Goal: Transaction & Acquisition: Subscribe to service/newsletter

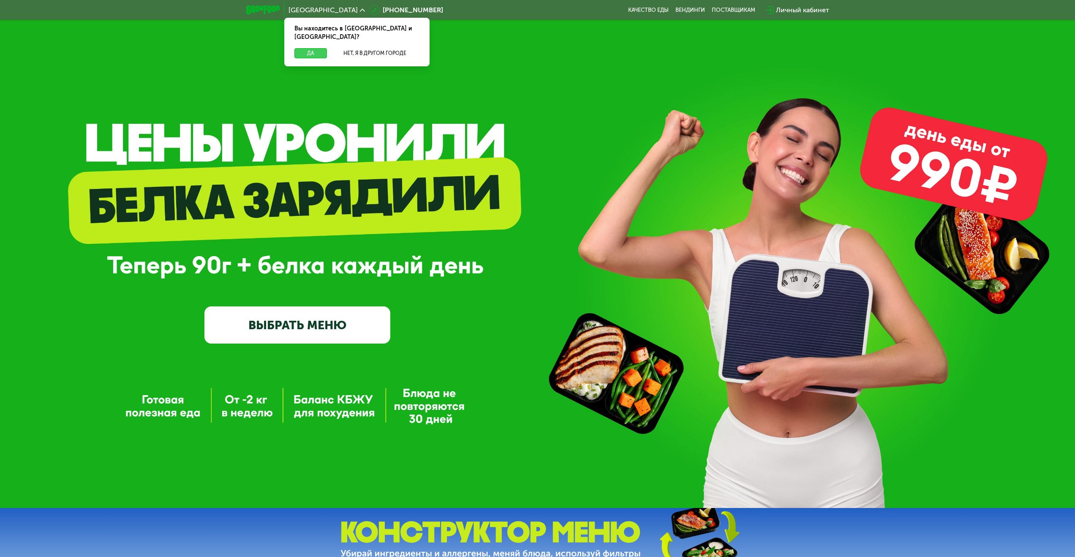
click at [319, 48] on button "Да" at bounding box center [311, 53] width 33 height 10
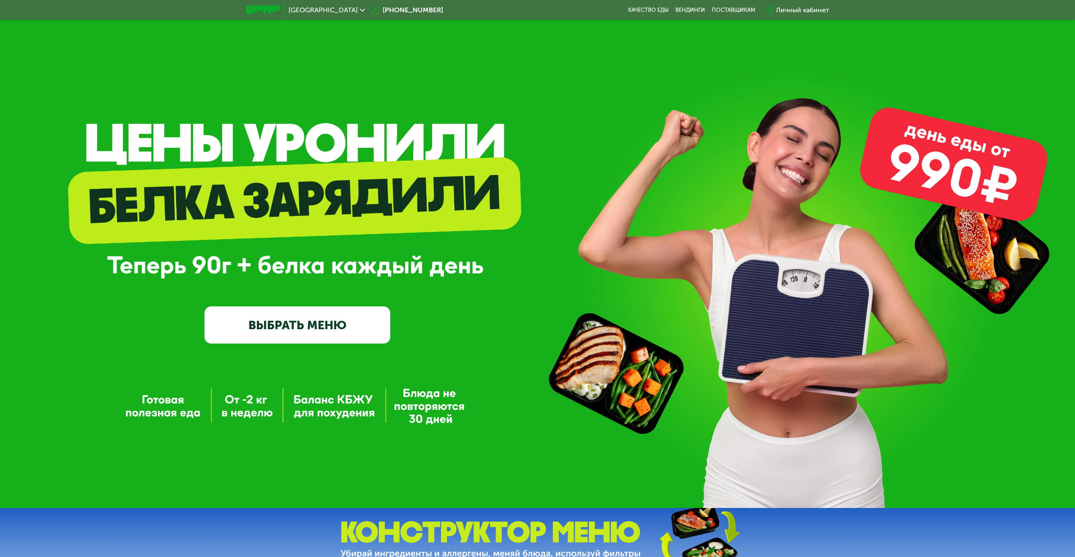
click at [334, 343] on link "ВЫБРАТЬ МЕНЮ" at bounding box center [298, 324] width 186 height 37
click at [333, 328] on link "ВЫБРАТЬ МЕНЮ" at bounding box center [298, 324] width 186 height 37
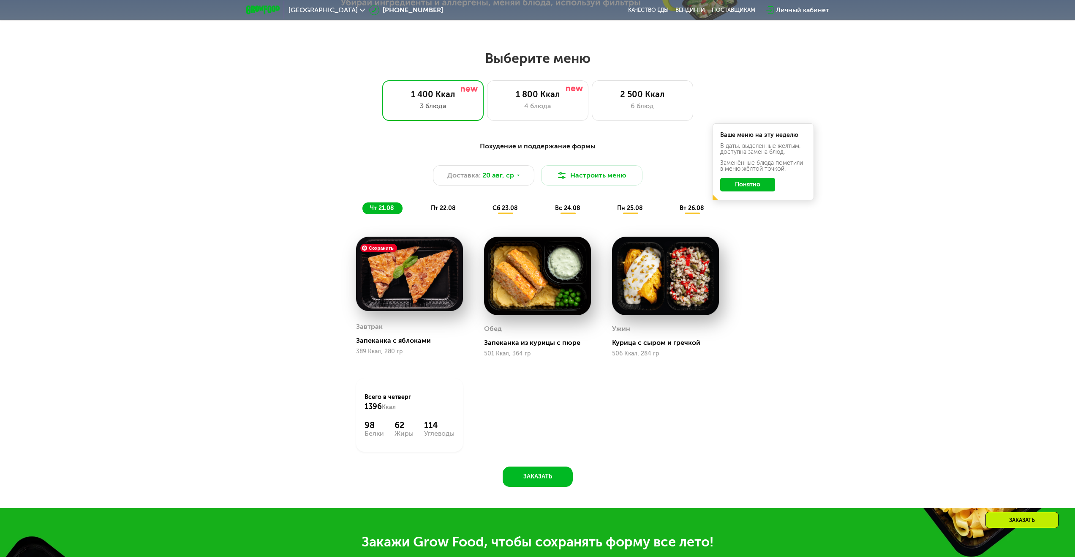
scroll to position [584, 0]
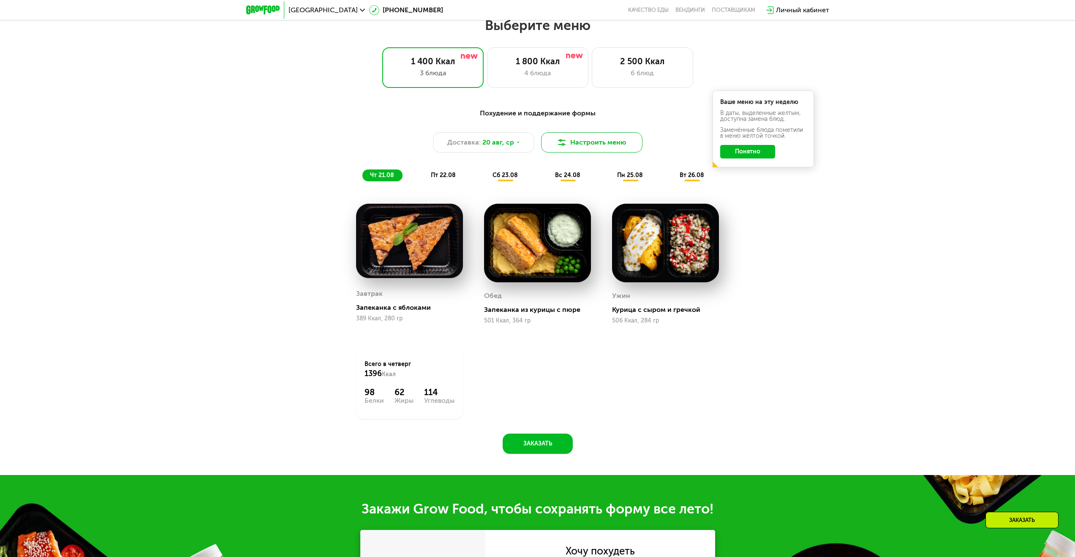
click at [615, 150] on button "Настроить меню" at bounding box center [591, 142] width 101 height 20
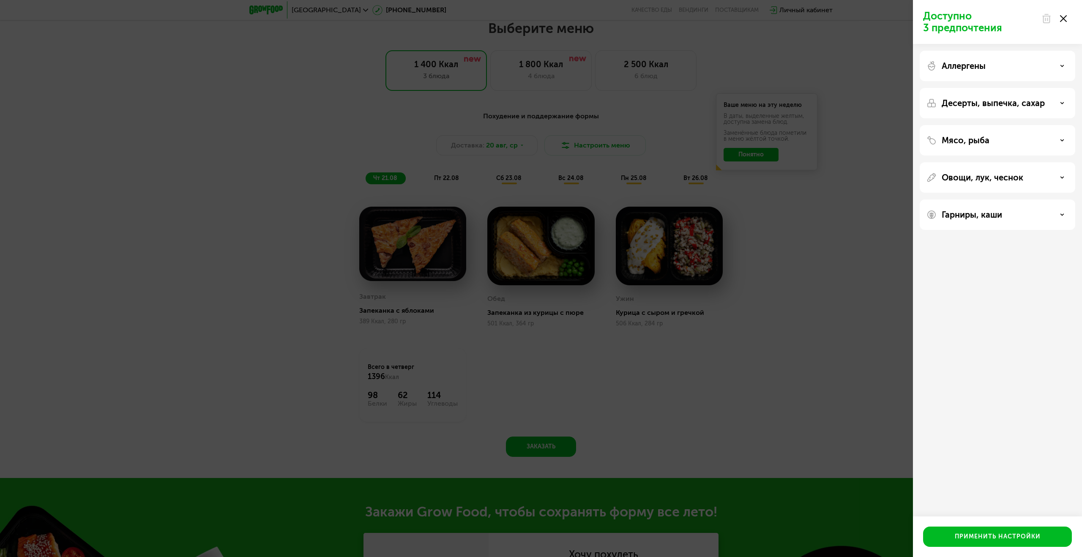
click at [867, 233] on div "Доступно 3 предпочтения Аллергены Десерты, выпечка, сахар Мясо, рыба Овощи, лук…" at bounding box center [541, 278] width 1082 height 557
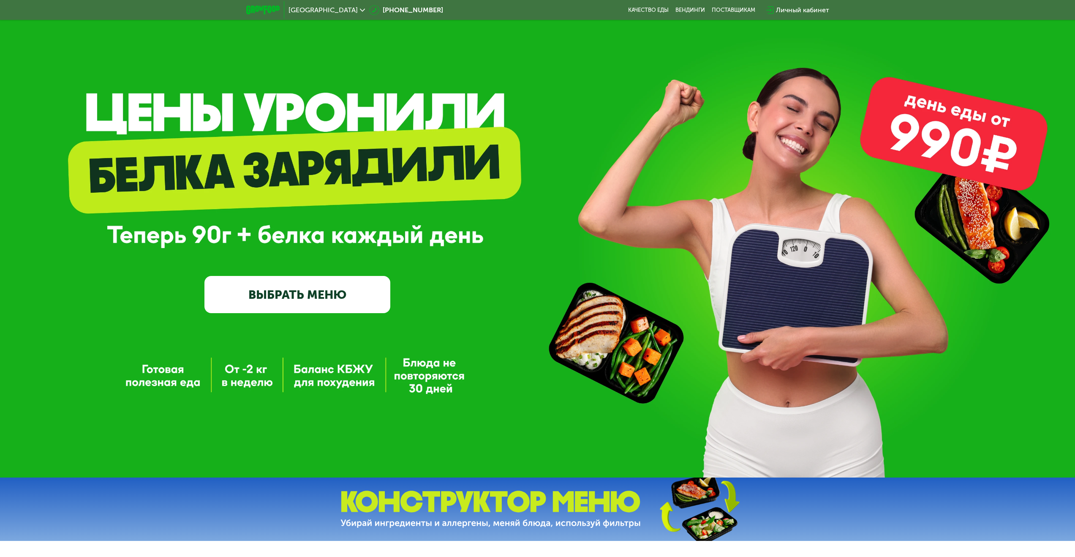
scroll to position [30, 0]
click at [305, 302] on link "ВЫБРАТЬ МЕНЮ" at bounding box center [298, 294] width 186 height 37
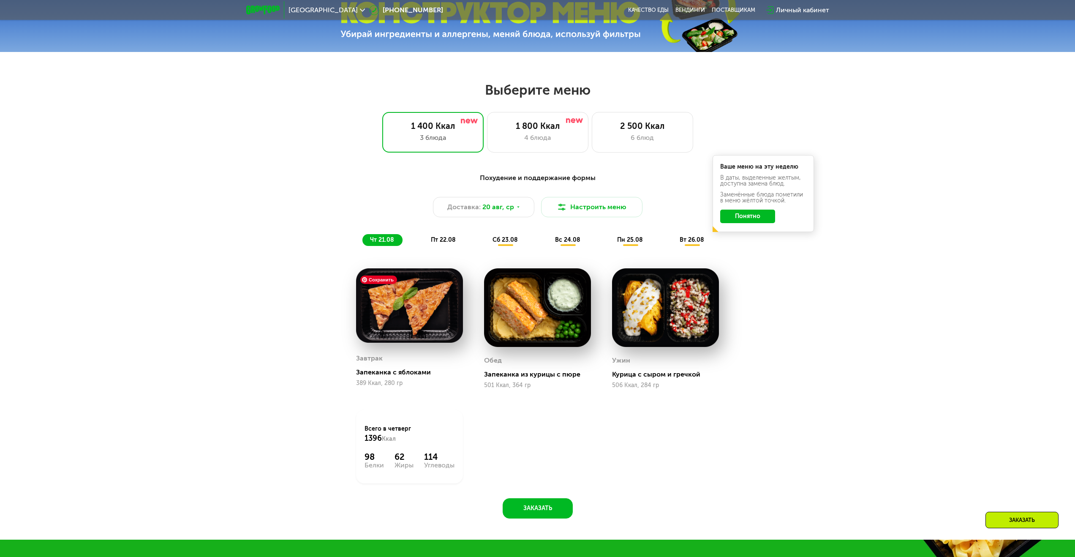
scroll to position [584, 0]
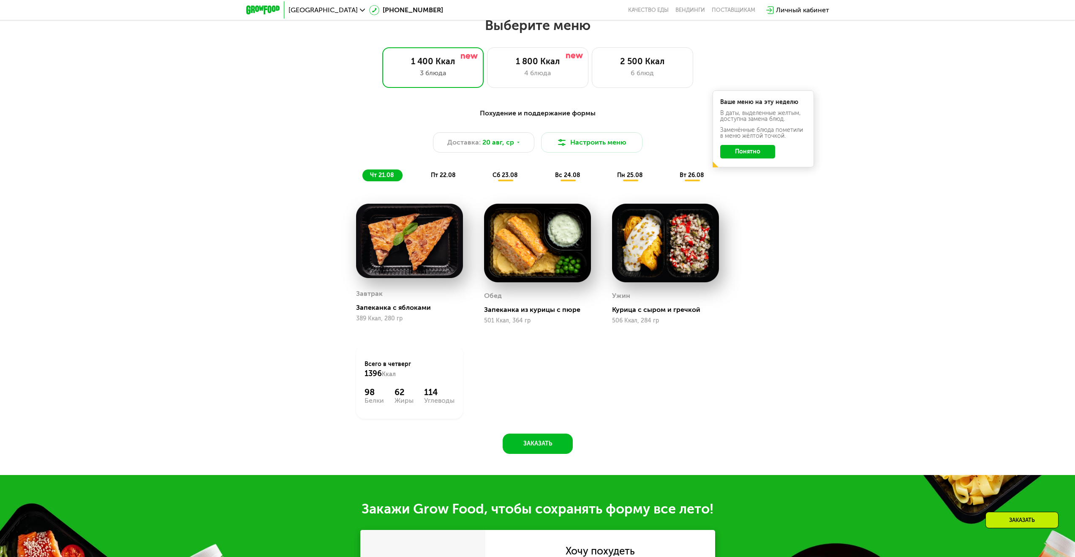
click at [742, 156] on button "Понятно" at bounding box center [748, 152] width 55 height 14
click at [617, 152] on button "Настроить меню" at bounding box center [591, 142] width 101 height 20
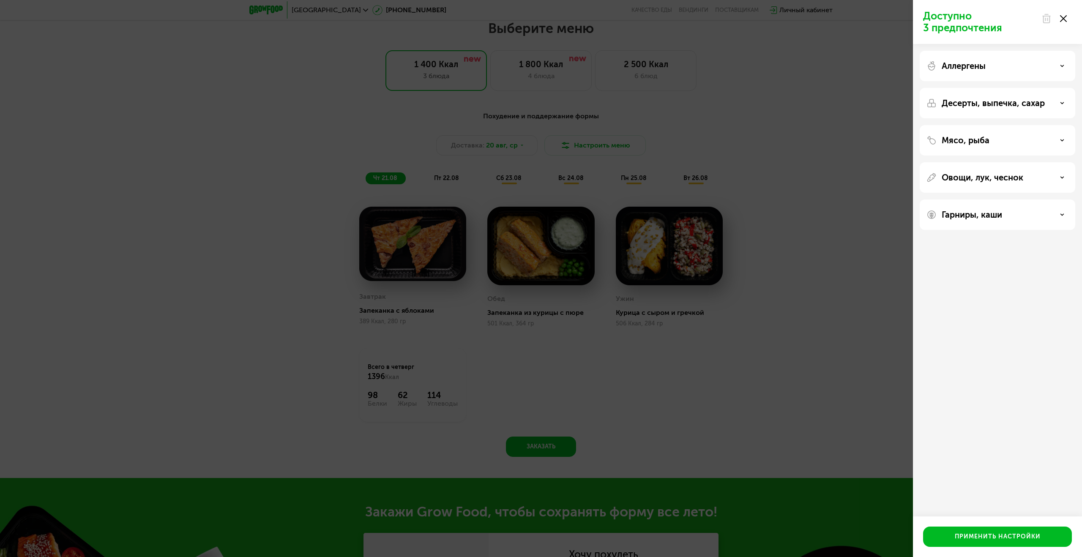
click at [887, 155] on div "Доступно 3 предпочтения Аллергены Десерты, выпечка, сахар Мясо, рыба Овощи, лук…" at bounding box center [541, 278] width 1082 height 557
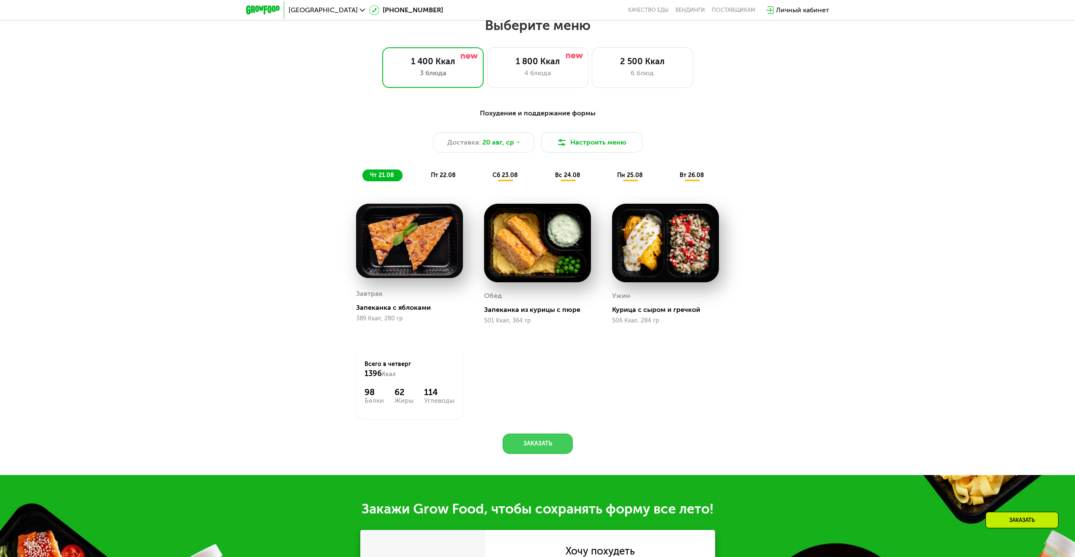
click at [538, 453] on button "Заказать" at bounding box center [538, 444] width 70 height 20
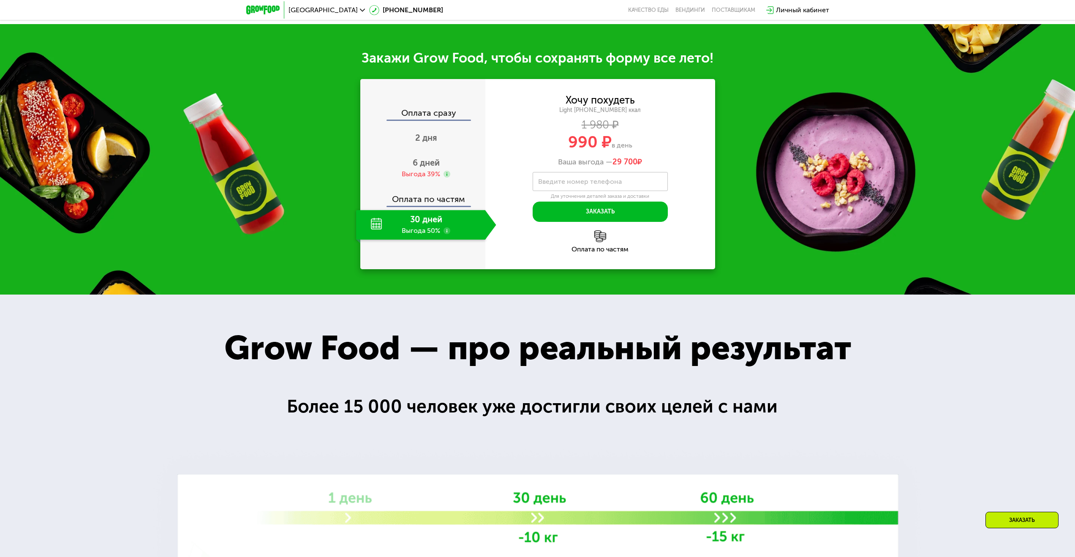
scroll to position [1062, 0]
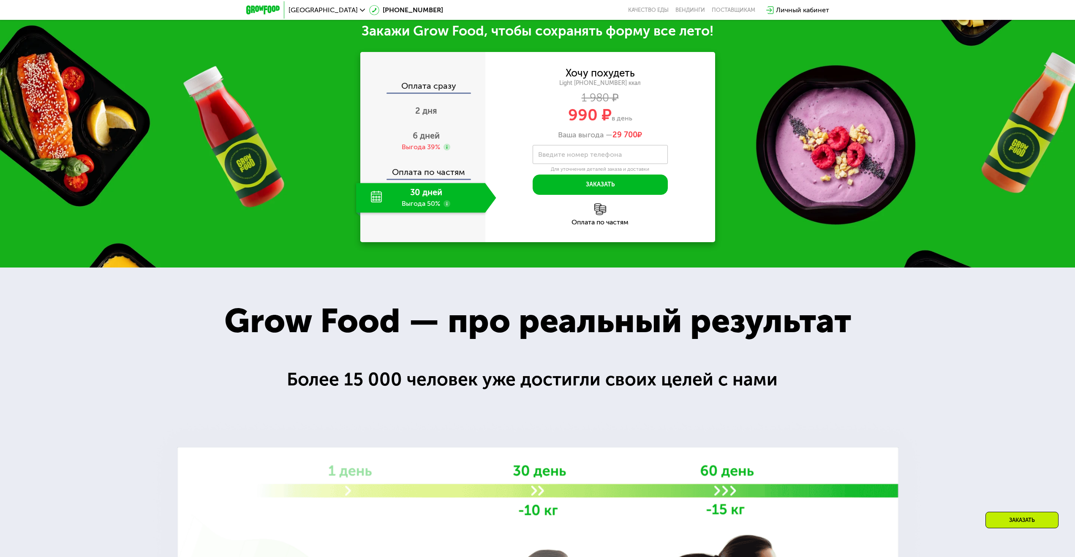
click at [445, 207] on use at bounding box center [447, 203] width 7 height 7
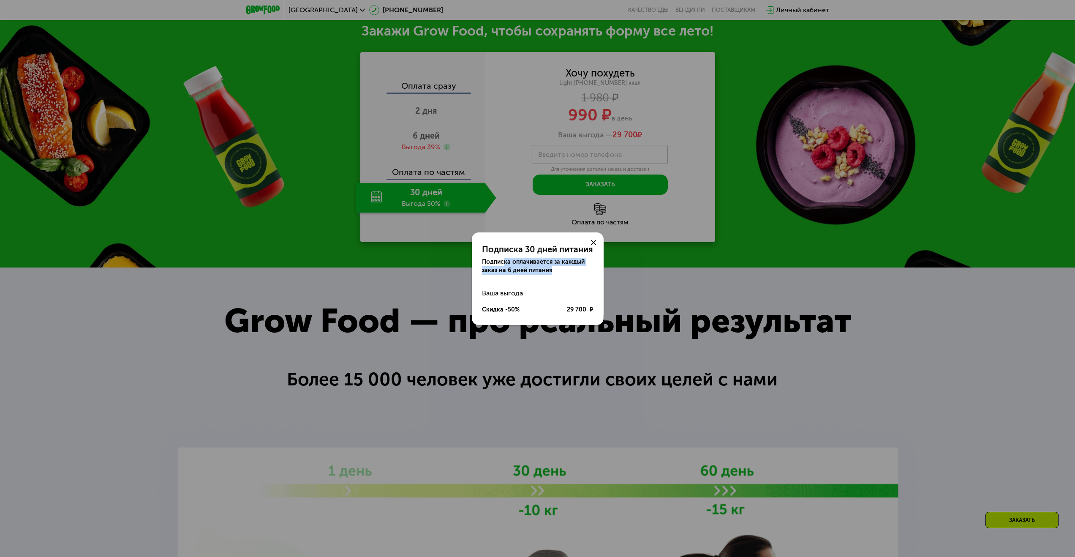
drag, startPoint x: 520, startPoint y: 262, endPoint x: 578, endPoint y: 273, distance: 58.5
click at [578, 273] on div "Подписка оплачивается за каждый заказ на 6 дней питания" at bounding box center [538, 266] width 112 height 17
click at [576, 271] on div "Подписка оплачивается за каждый заказ на 6 дней питания" at bounding box center [538, 266] width 112 height 17
drag, startPoint x: 492, startPoint y: 253, endPoint x: 568, endPoint y: 267, distance: 76.5
click at [568, 267] on div "Подписка 30 дней питания Подписка оплачивается за каждый заказ на 6 дней питания" at bounding box center [538, 253] width 132 height 42
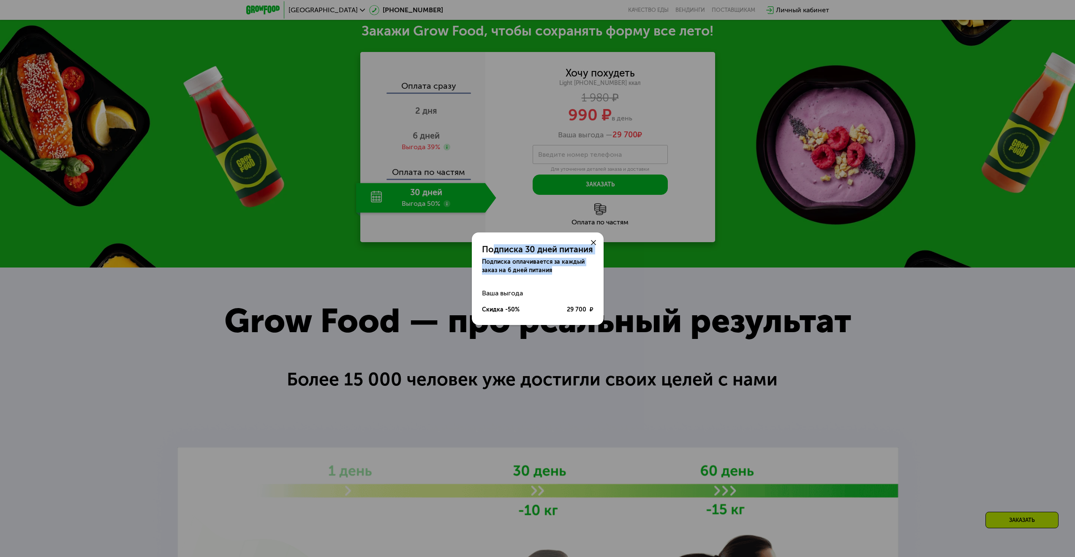
click at [566, 267] on div "Подписка оплачивается за каждый заказ на 6 дней питания" at bounding box center [538, 266] width 112 height 17
click at [595, 242] on icon at bounding box center [593, 242] width 5 height 5
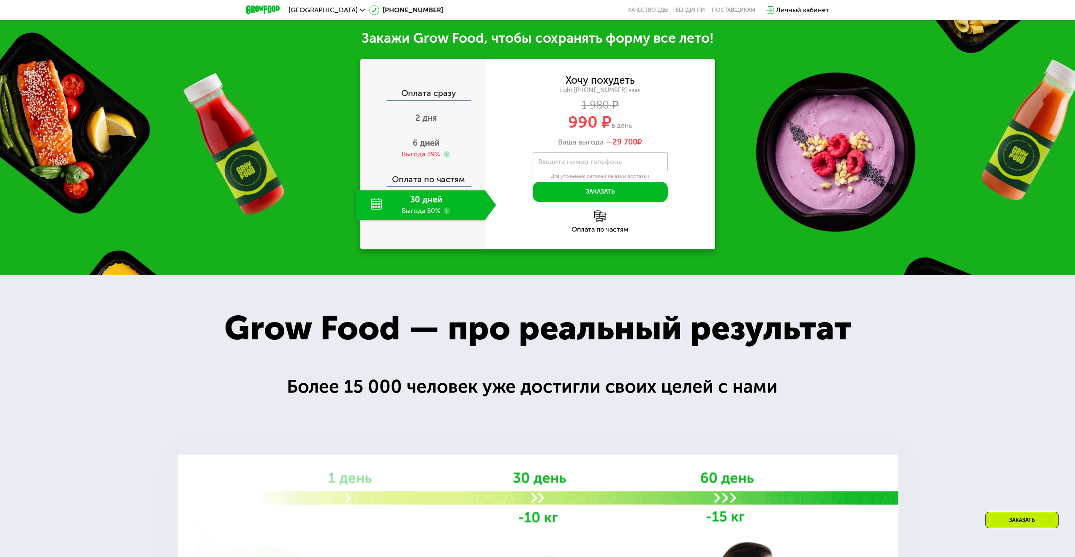
scroll to position [1054, 0]
click at [794, 10] on div "Личный кабинет" at bounding box center [802, 10] width 53 height 10
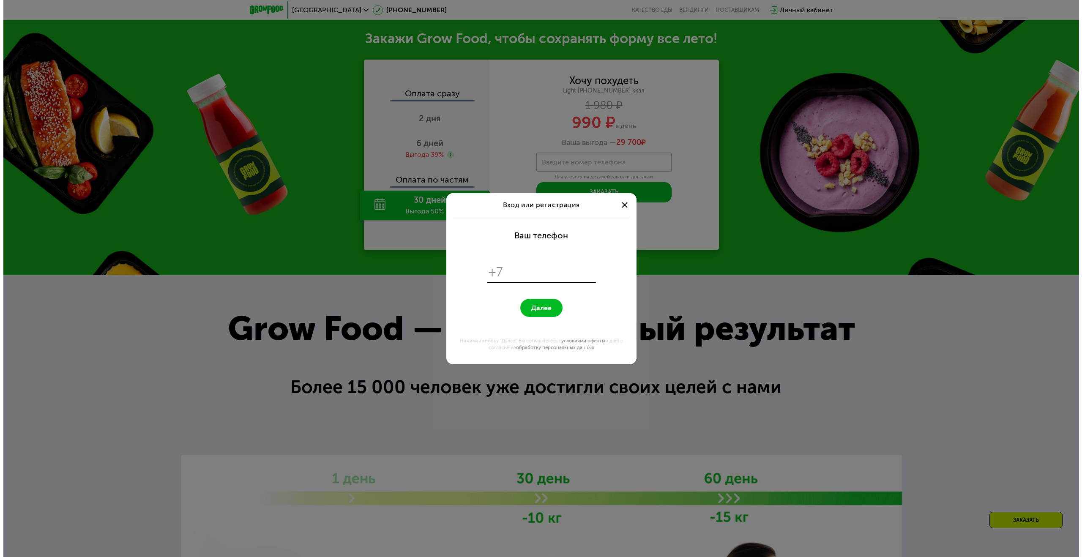
scroll to position [0, 0]
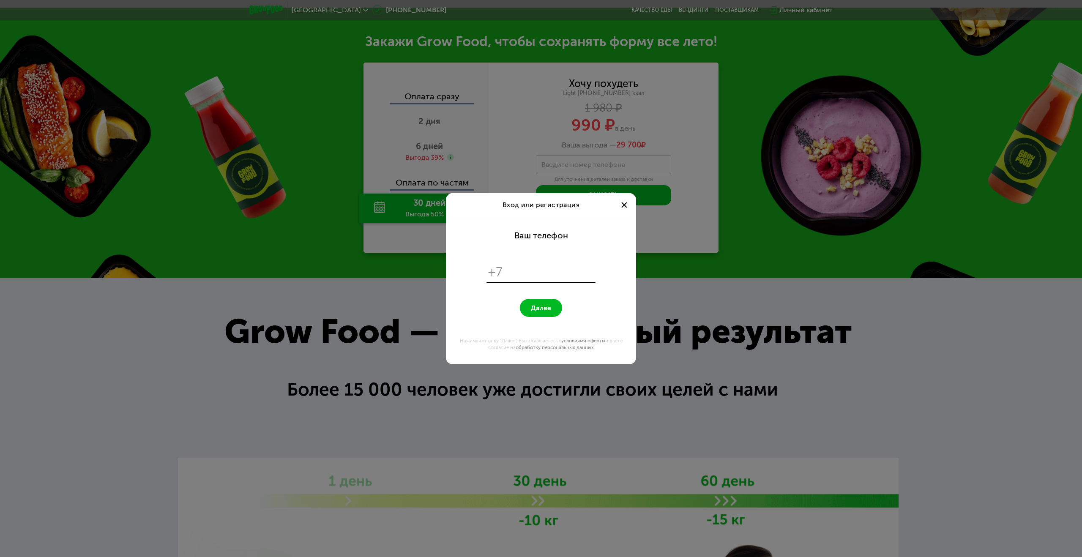
click at [551, 276] on input "tel" at bounding box center [550, 272] width 87 height 16
type input "**********"
click at [544, 305] on span "Далее" at bounding box center [541, 308] width 20 height 8
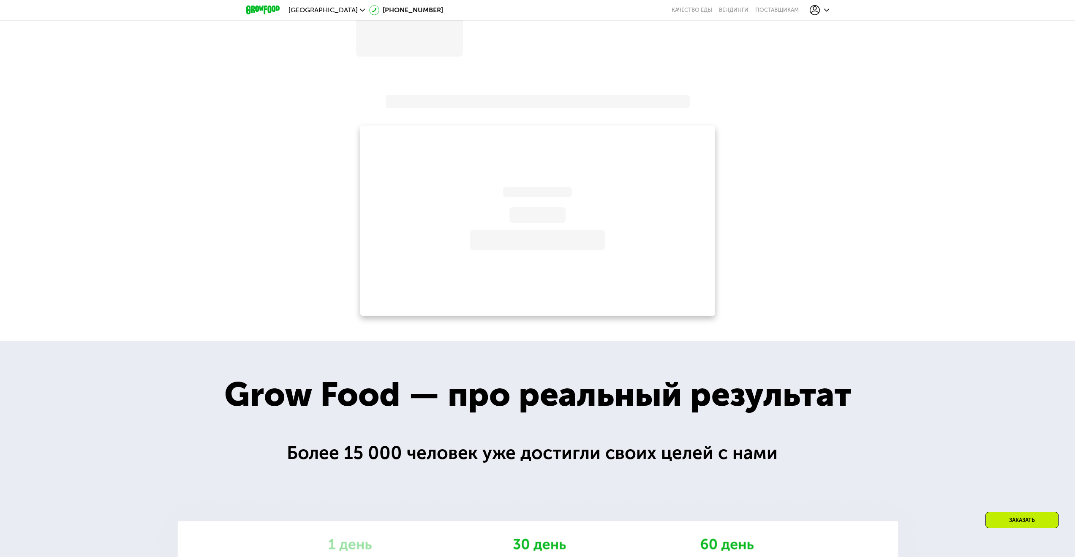
scroll to position [990, 0]
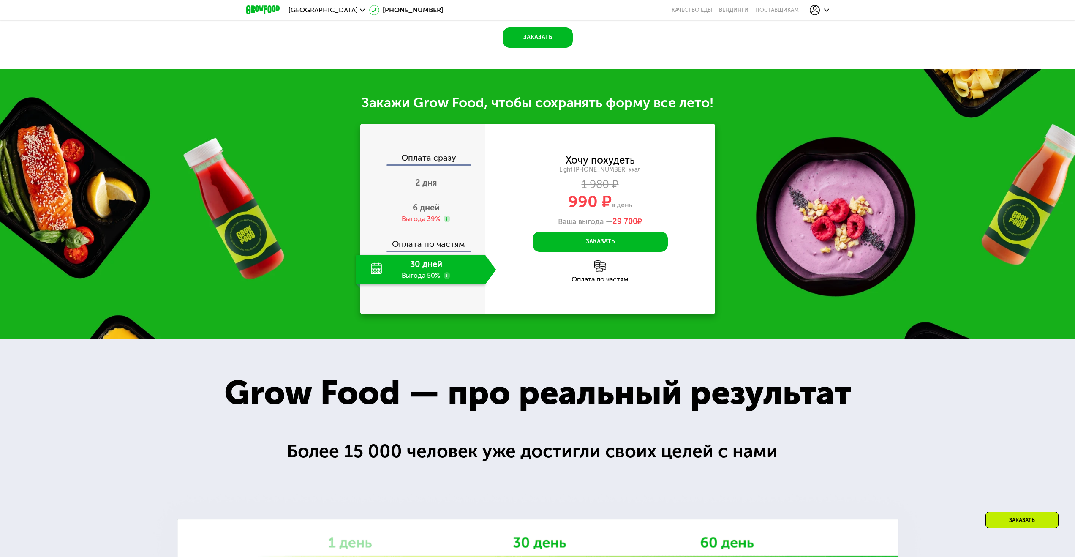
click at [810, 9] on icon at bounding box center [815, 10] width 10 height 10
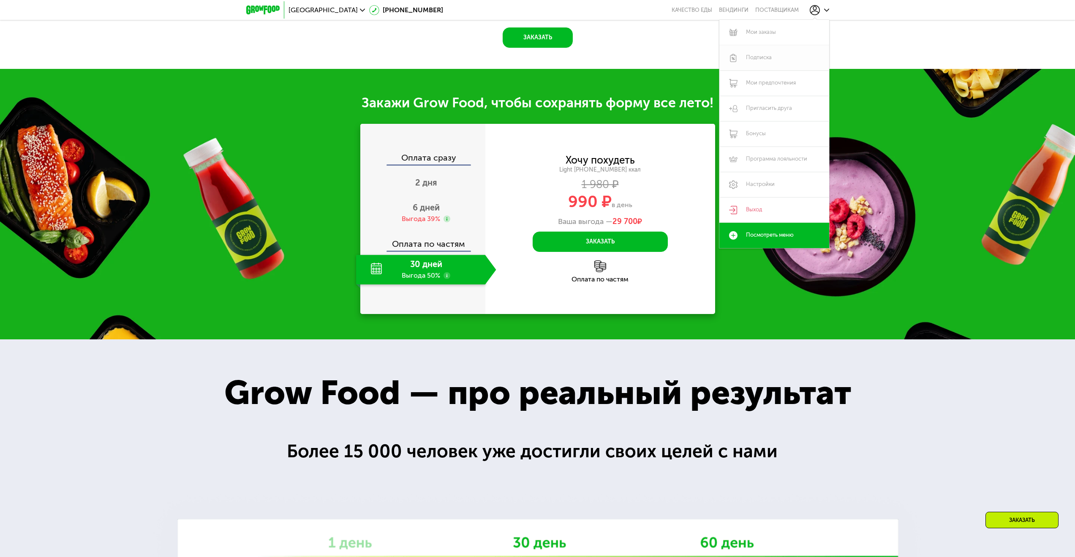
click at [767, 64] on link "Подписка" at bounding box center [775, 57] width 110 height 25
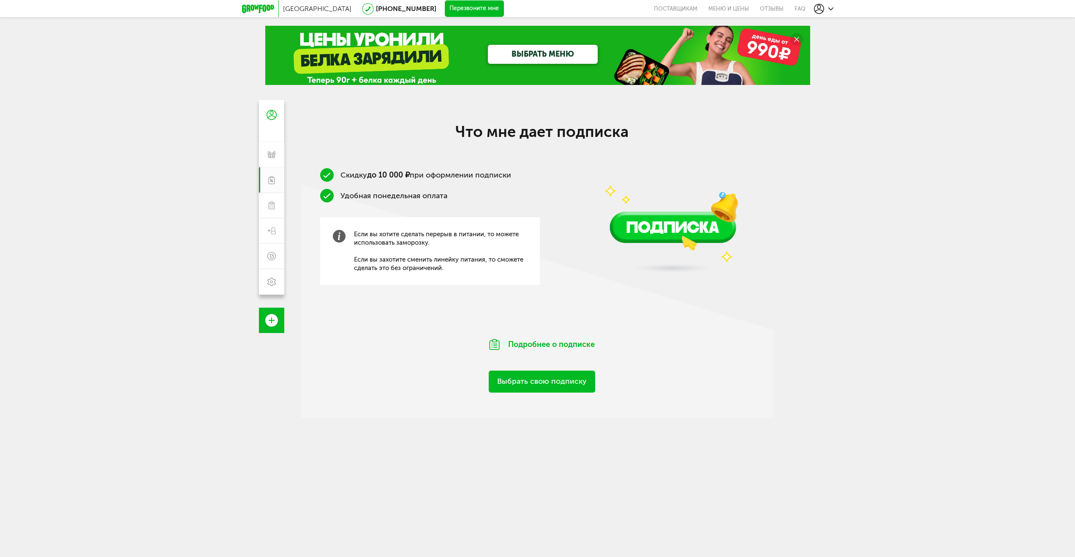
click at [554, 387] on link "Выбрать свою подписку" at bounding box center [542, 382] width 106 height 22
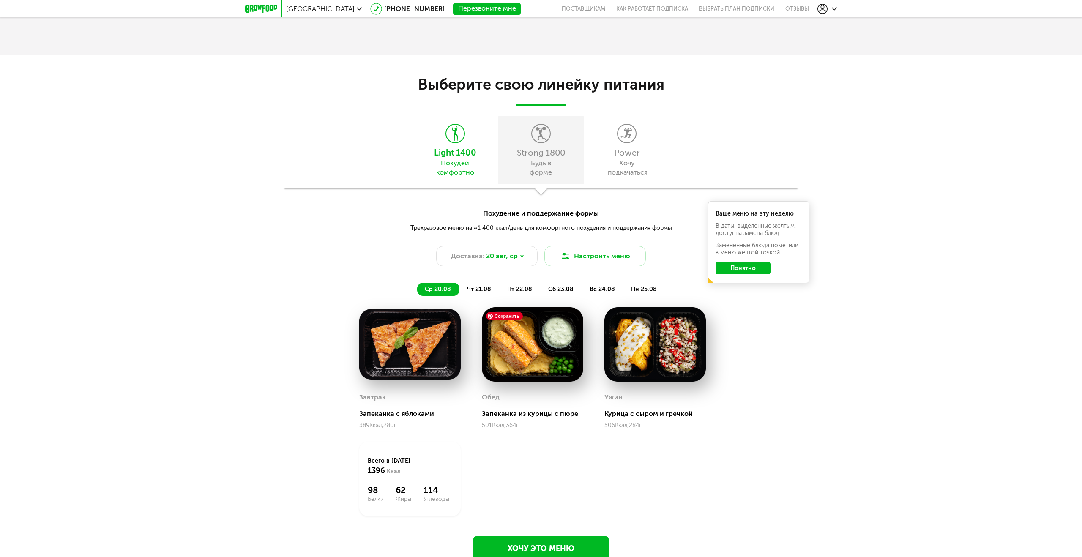
scroll to position [800, 0]
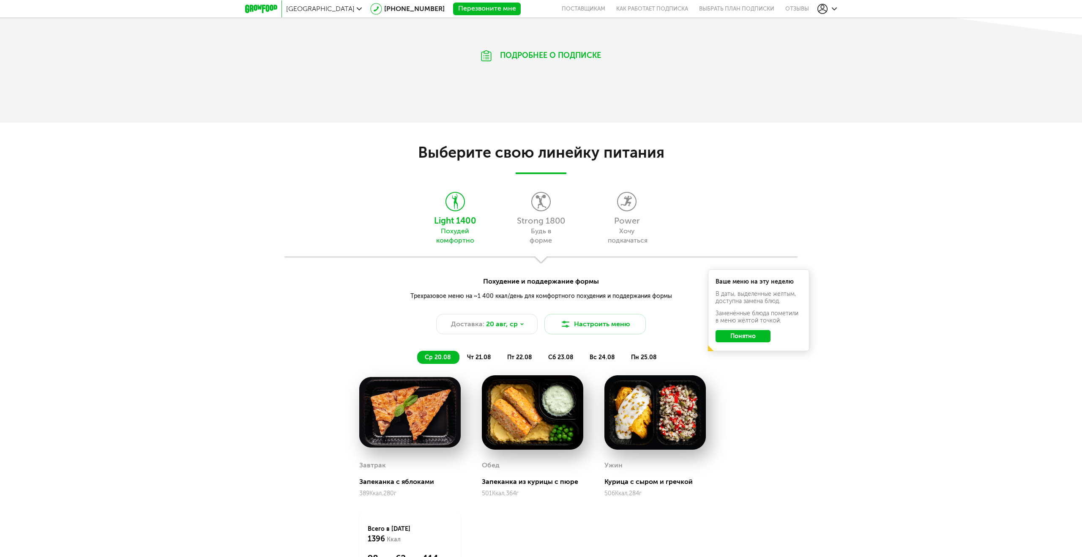
click at [482, 358] on span "чт 21.08" at bounding box center [479, 357] width 24 height 7
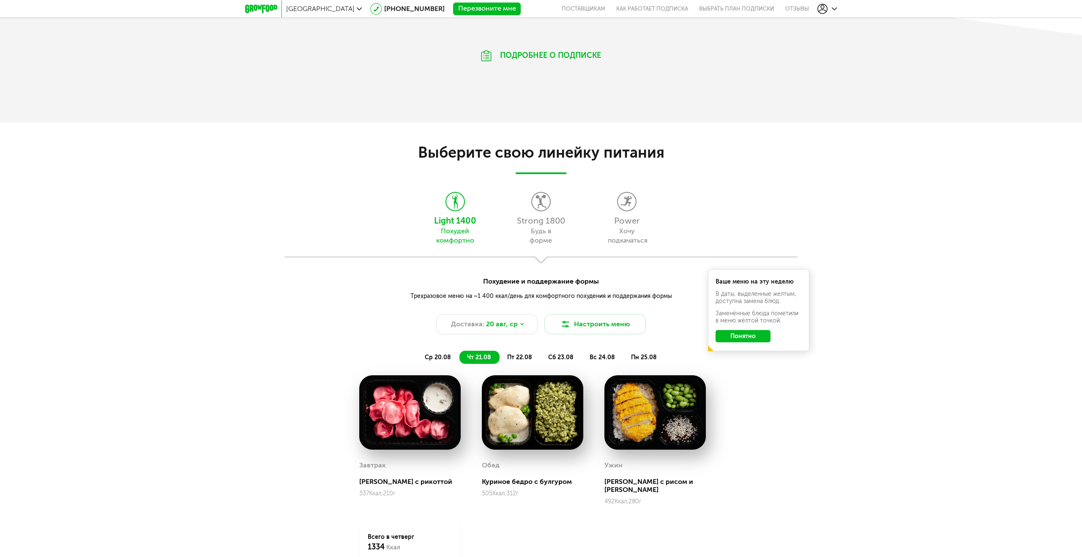
click at [525, 359] on span "пт 22.08" at bounding box center [519, 357] width 25 height 7
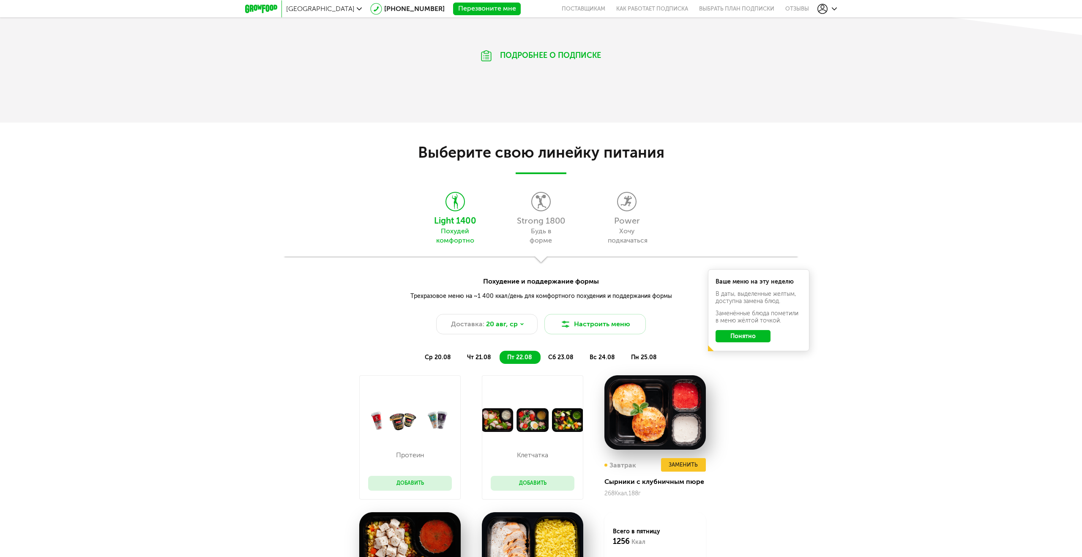
click at [567, 358] on span "сб 23.08" at bounding box center [560, 357] width 25 height 7
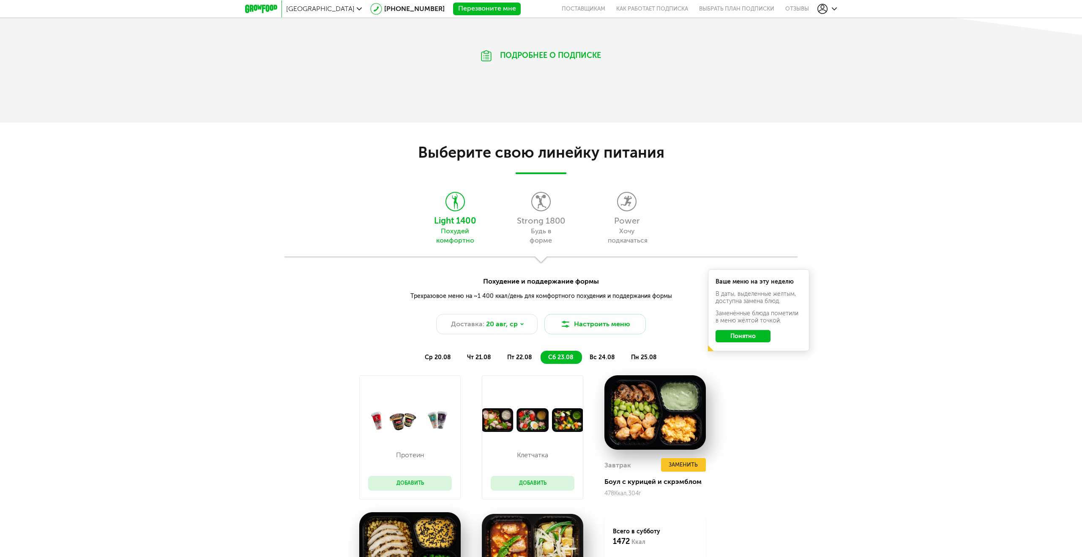
click at [605, 357] on span "вс 24.08" at bounding box center [602, 357] width 25 height 7
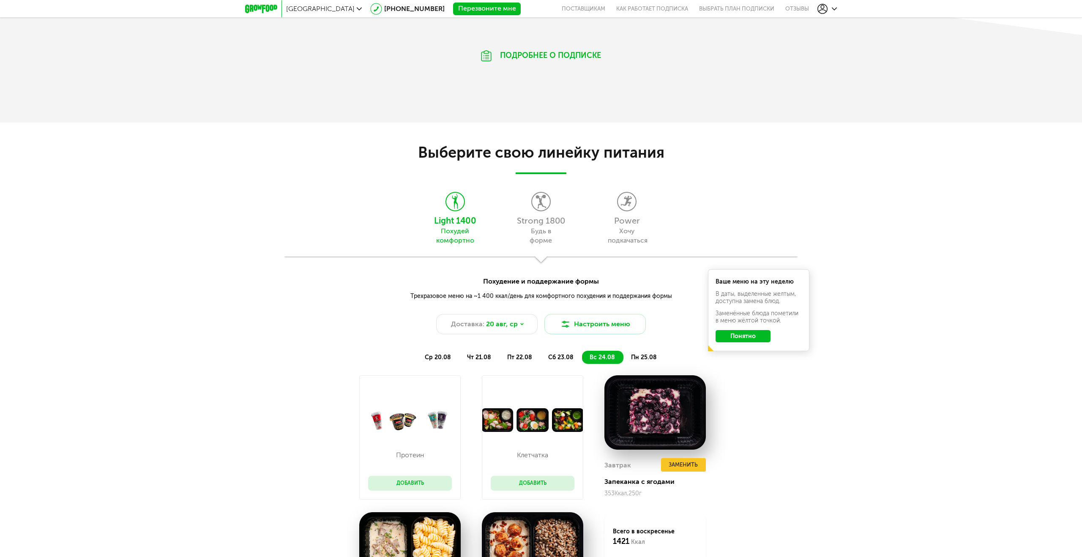
click at [646, 357] on span "пн 25.08" at bounding box center [644, 357] width 26 height 7
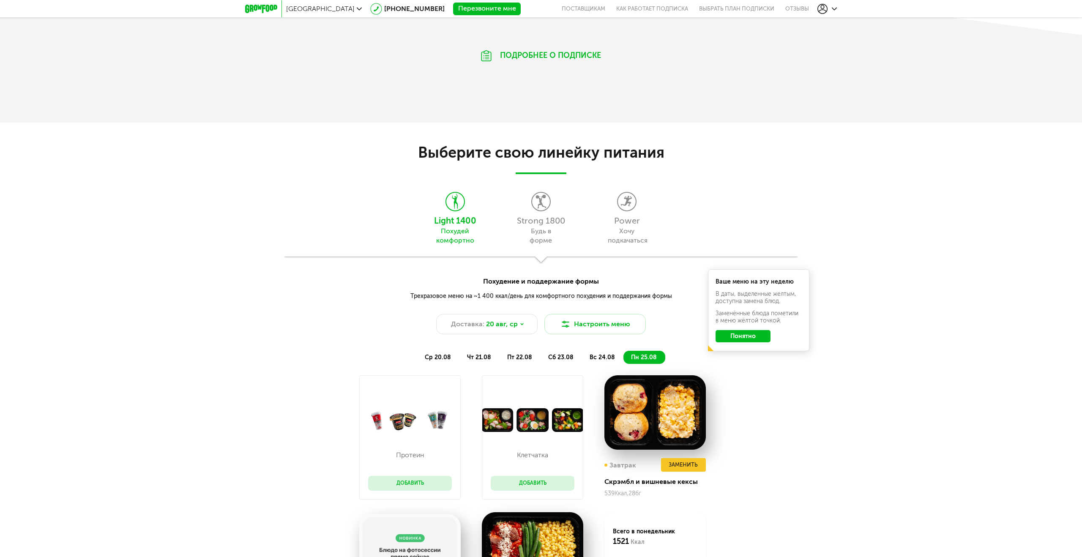
click at [446, 357] on span "ср 20.08" at bounding box center [438, 357] width 26 height 7
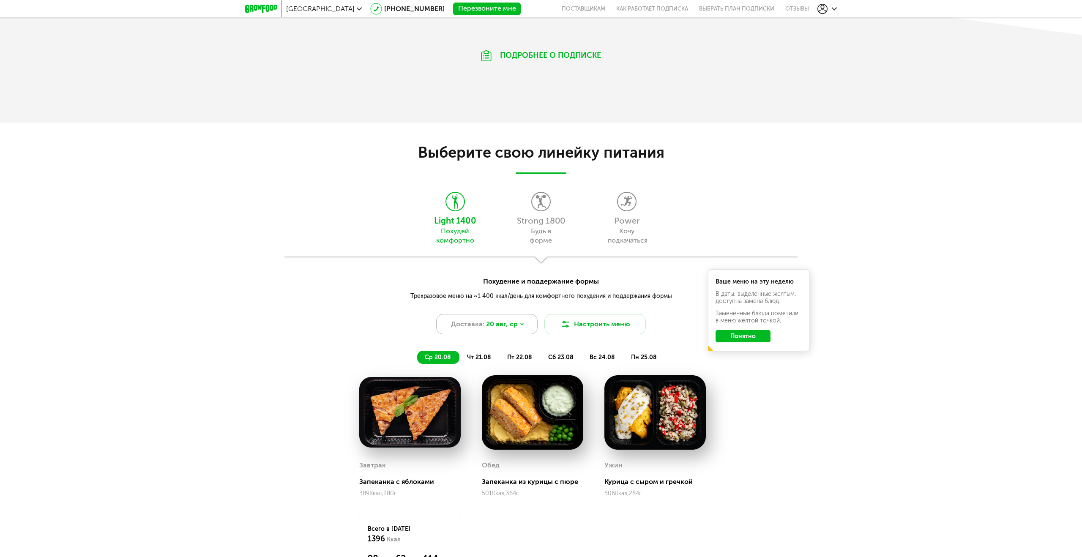
click at [524, 328] on div "Доставка: [DATE]" at bounding box center [486, 324] width 101 height 20
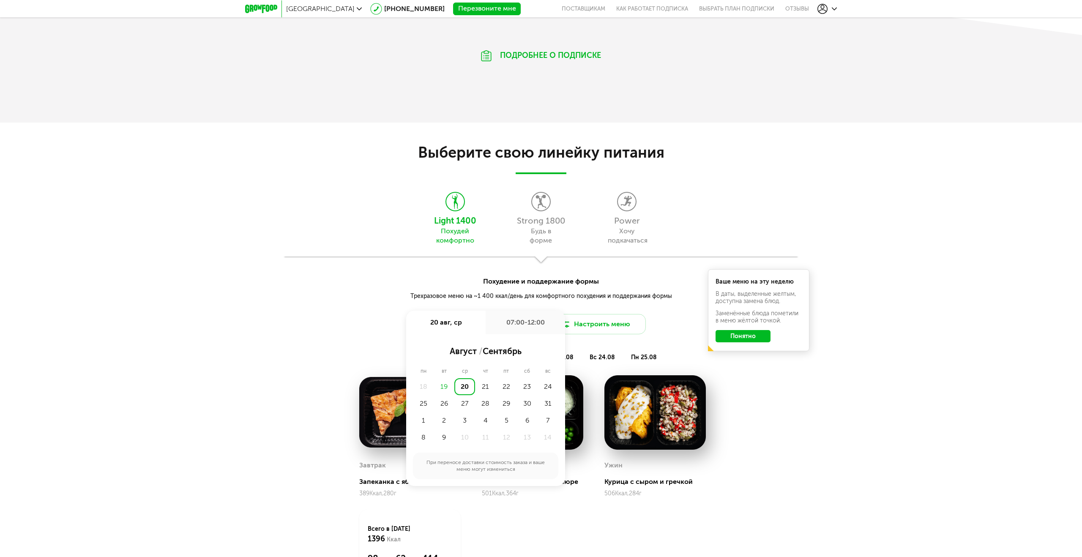
click at [356, 325] on div "Похудение и поддержание формы Трехразовое меню на ~1 400 ккал/день для комфортн…" at bounding box center [541, 304] width 1082 height 57
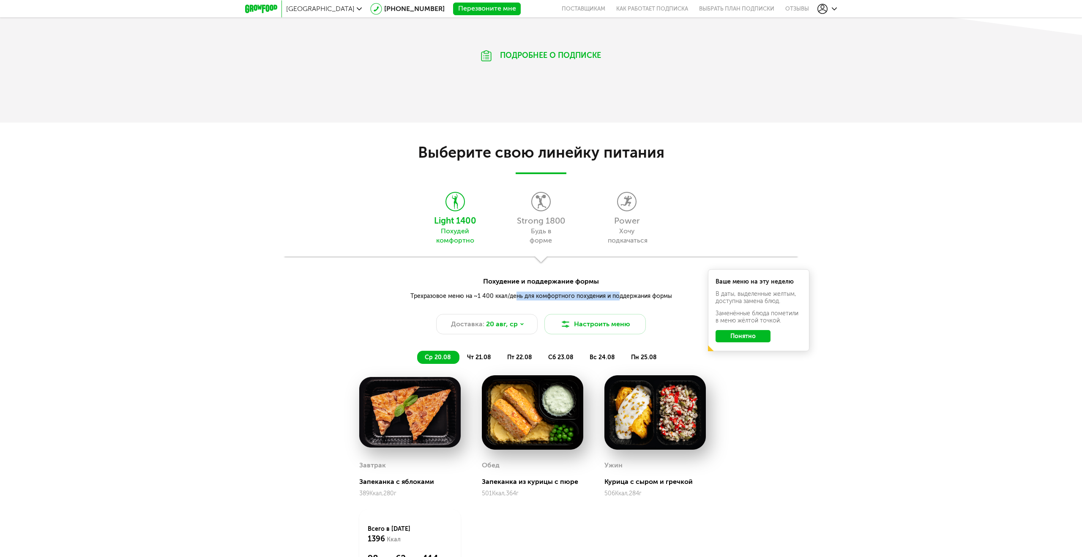
drag, startPoint x: 546, startPoint y: 295, endPoint x: 619, endPoint y: 294, distance: 73.5
click at [619, 294] on div "Трехразовое меню на ~1 400 ккал/день для комфортного похудения и поддержания фо…" at bounding box center [540, 296] width 671 height 9
click at [528, 224] on div "Strong 1800" at bounding box center [540, 220] width 77 height 8
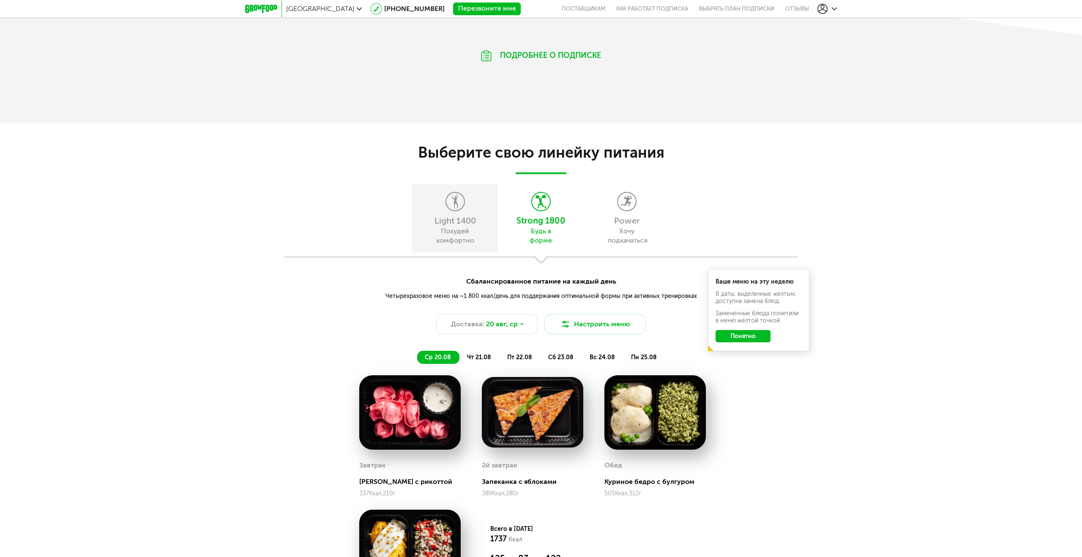
click at [460, 229] on div "Похудей комфортно" at bounding box center [455, 236] width 38 height 19
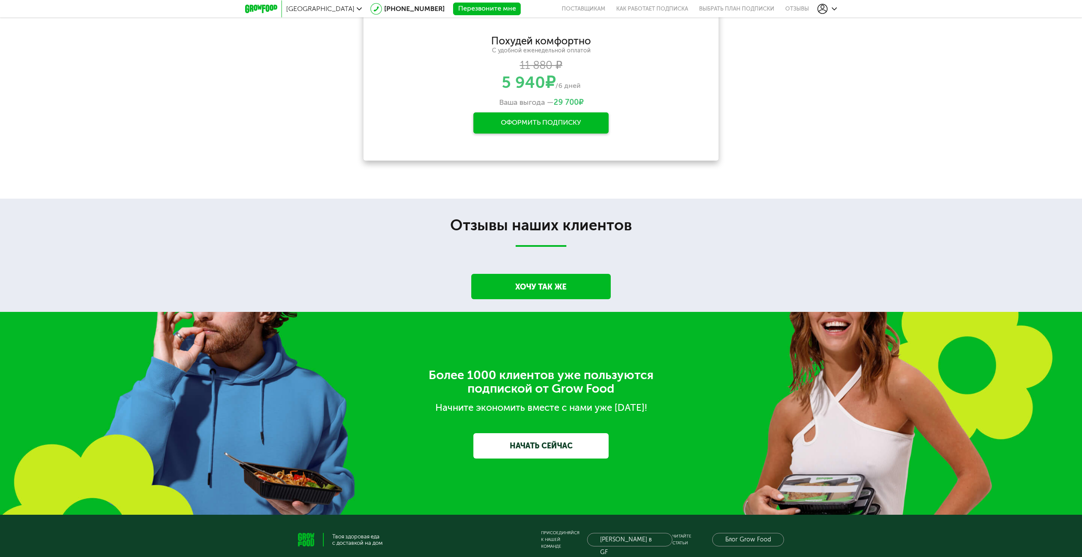
scroll to position [1427, 0]
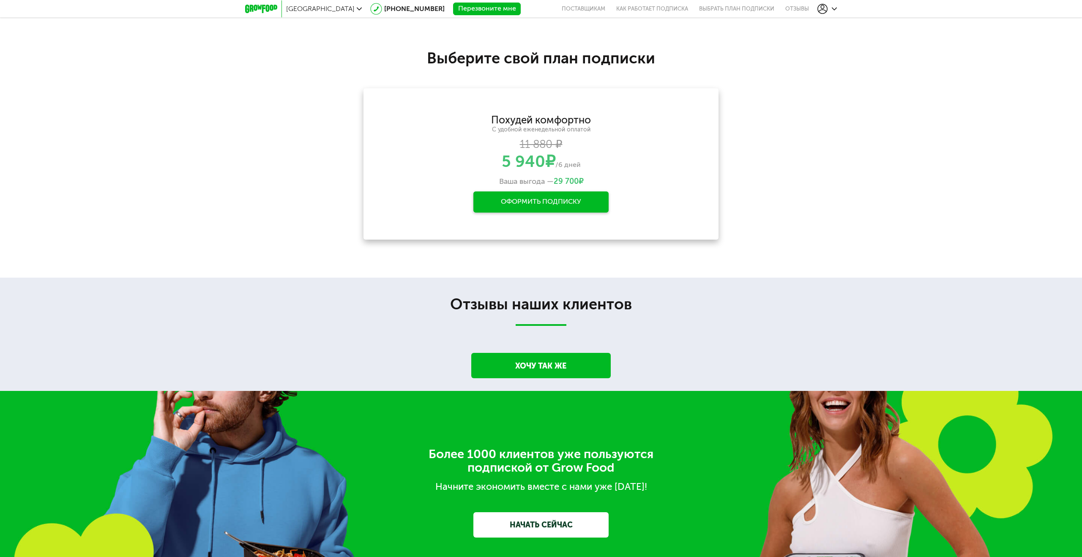
drag, startPoint x: 493, startPoint y: 129, endPoint x: 596, endPoint y: 165, distance: 108.8
click at [596, 165] on div "Похудей комфортно С удобной еженедельной оплатой 11 880 ₽ 5 940 ₽ /6 дней Ваша …" at bounding box center [541, 150] width 328 height 71
click at [596, 165] on div "5 940 ₽ /6 дней" at bounding box center [541, 161] width 328 height 16
drag, startPoint x: 594, startPoint y: 165, endPoint x: 492, endPoint y: 163, distance: 102.3
click at [492, 163] on div "5 940 ₽ /6 дней" at bounding box center [541, 161] width 328 height 16
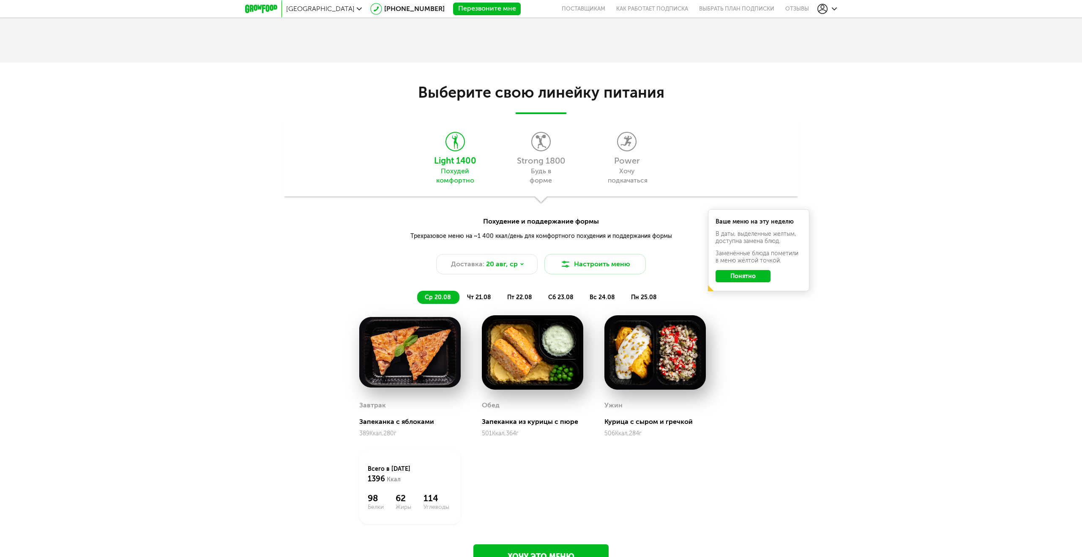
scroll to position [749, 0]
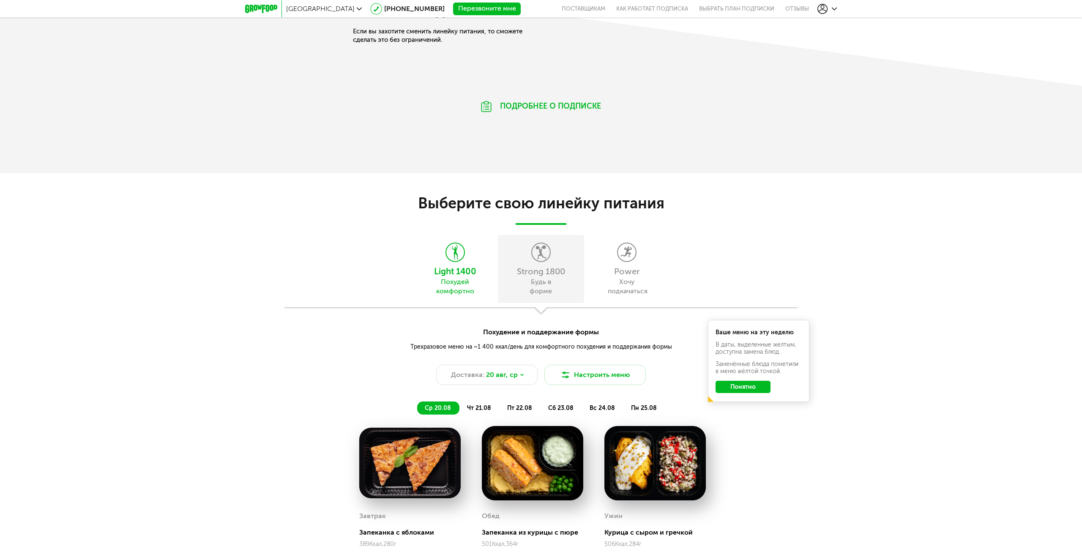
click at [541, 269] on div "Strong 1800" at bounding box center [540, 271] width 77 height 8
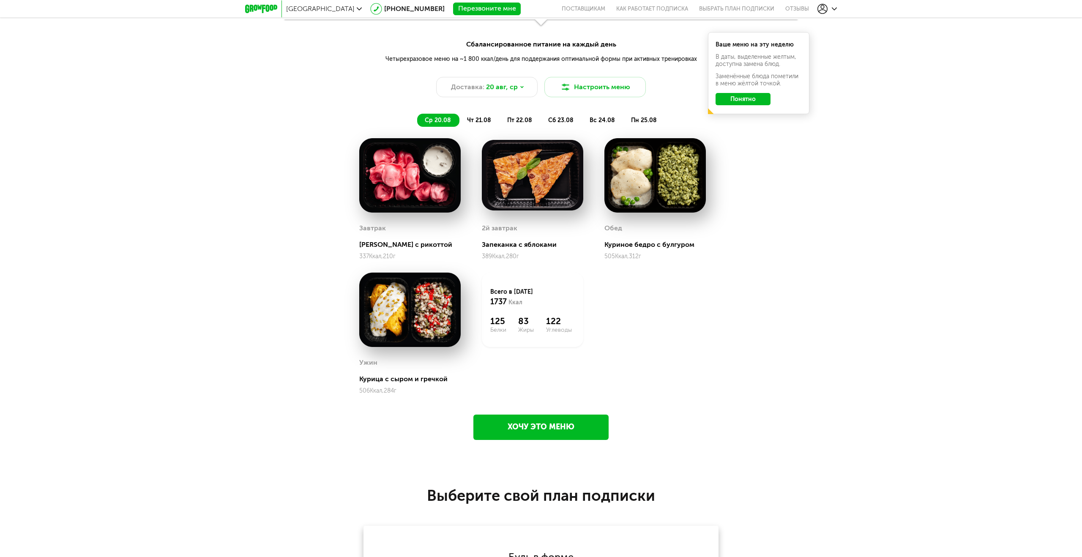
scroll to position [1037, 0]
click at [487, 124] on span "чт 21.08" at bounding box center [479, 120] width 24 height 7
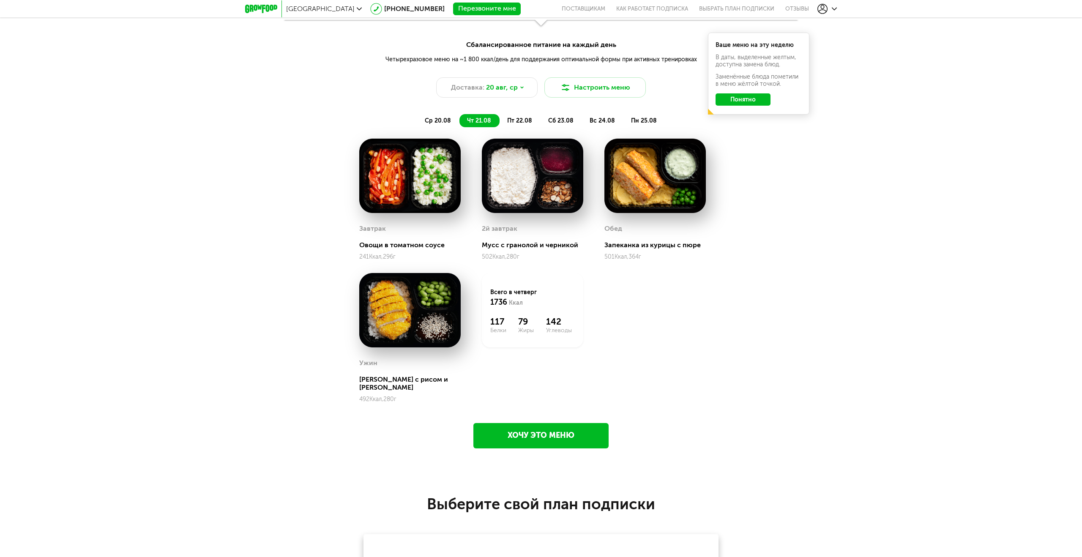
click at [516, 124] on span "пт 22.08" at bounding box center [519, 120] width 25 height 7
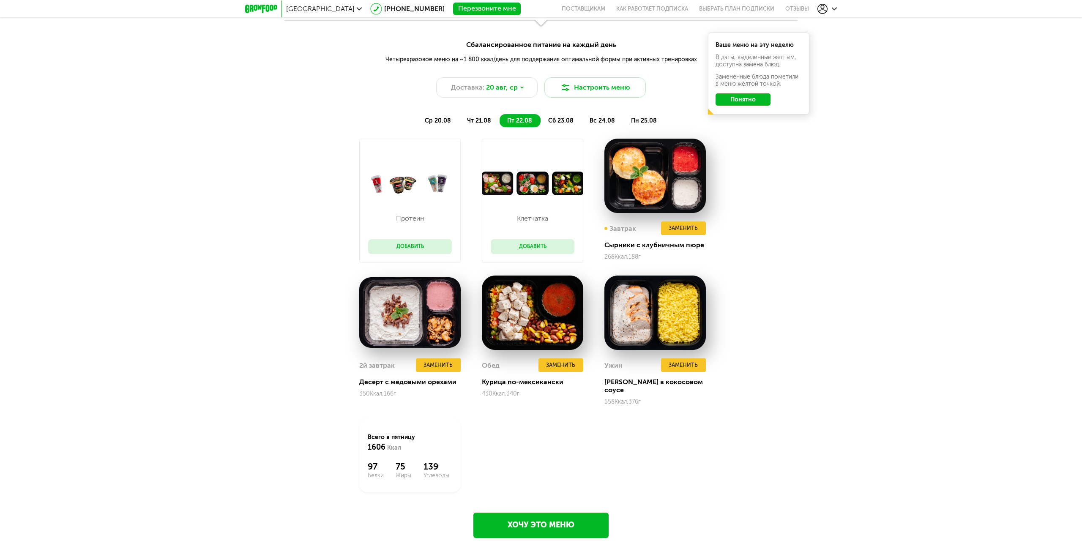
click at [562, 122] on span "сб 23.08" at bounding box center [560, 120] width 25 height 7
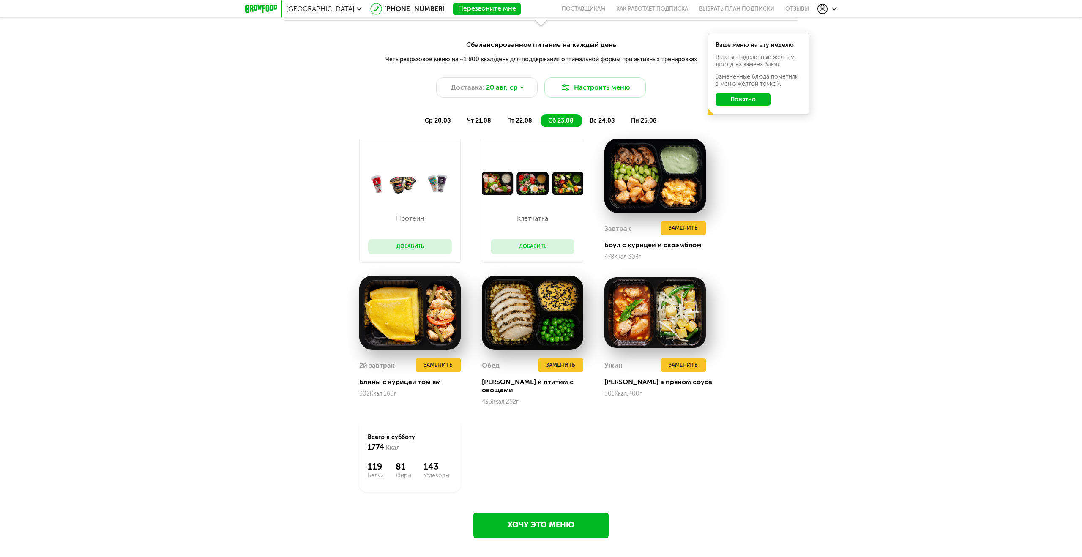
click at [599, 118] on span "вс 24.08" at bounding box center [602, 120] width 25 height 7
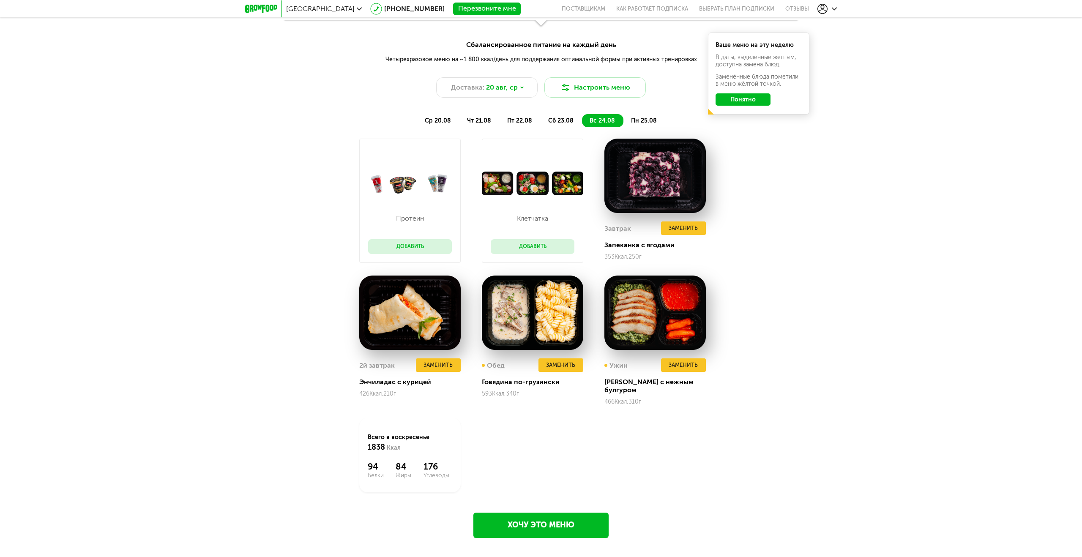
click at [640, 120] on span "пн 25.08" at bounding box center [644, 120] width 26 height 7
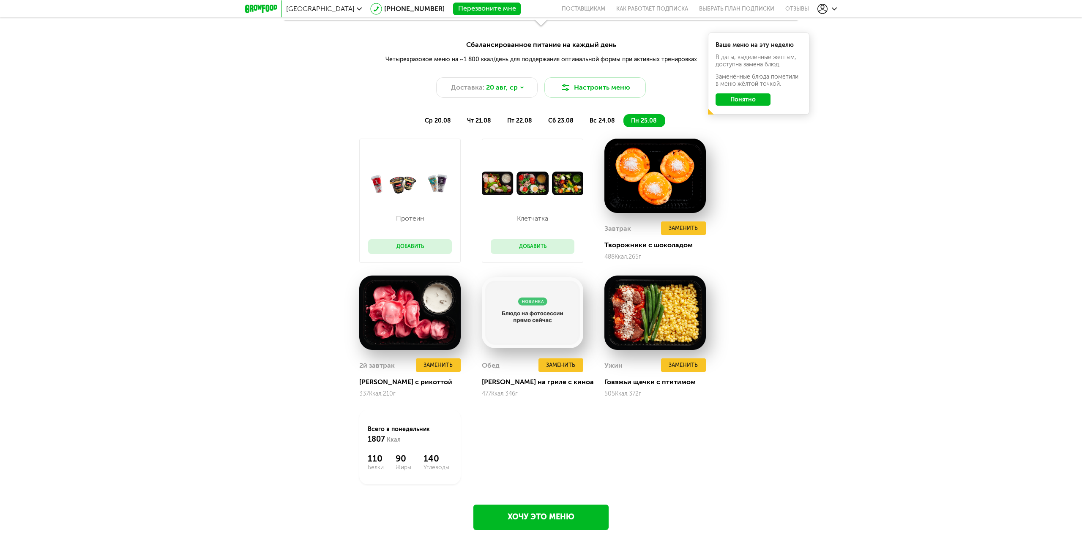
click at [602, 121] on span "вс 24.08" at bounding box center [602, 120] width 25 height 7
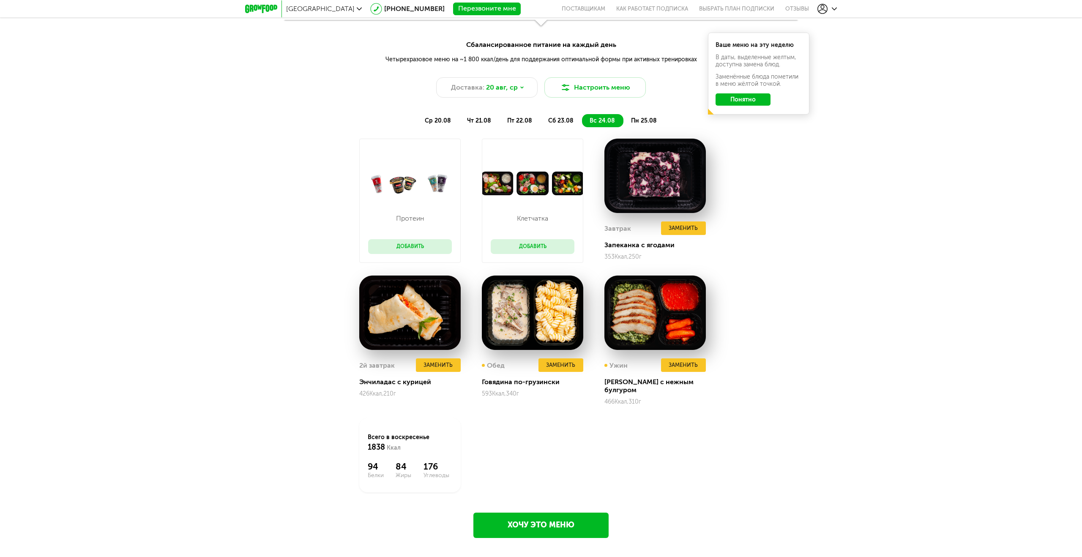
click at [554, 123] on span "сб 23.08" at bounding box center [560, 120] width 25 height 7
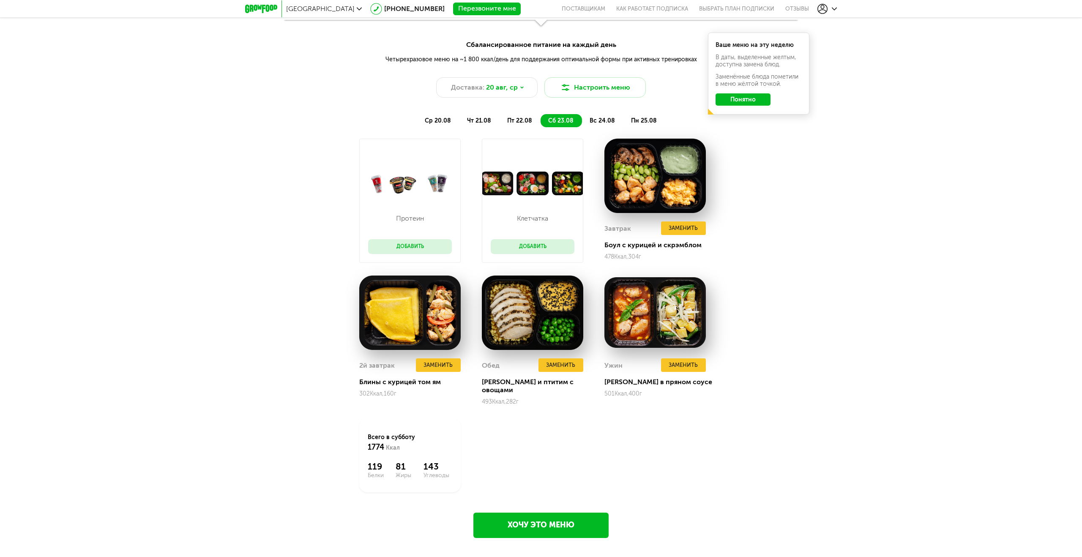
click at [532, 123] on span "пт 22.08" at bounding box center [519, 120] width 25 height 7
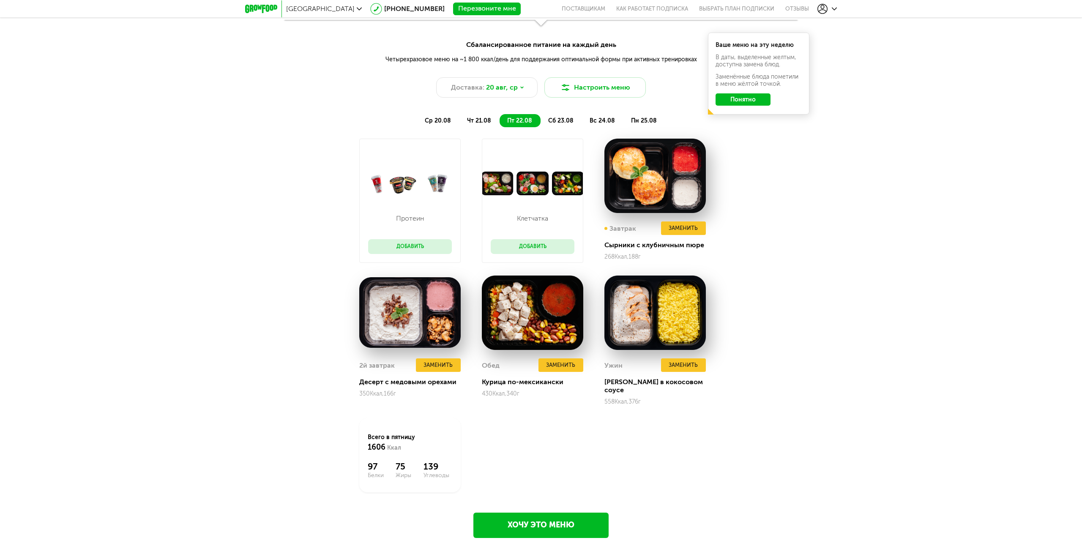
click at [483, 122] on span "чт 21.08" at bounding box center [479, 120] width 24 height 7
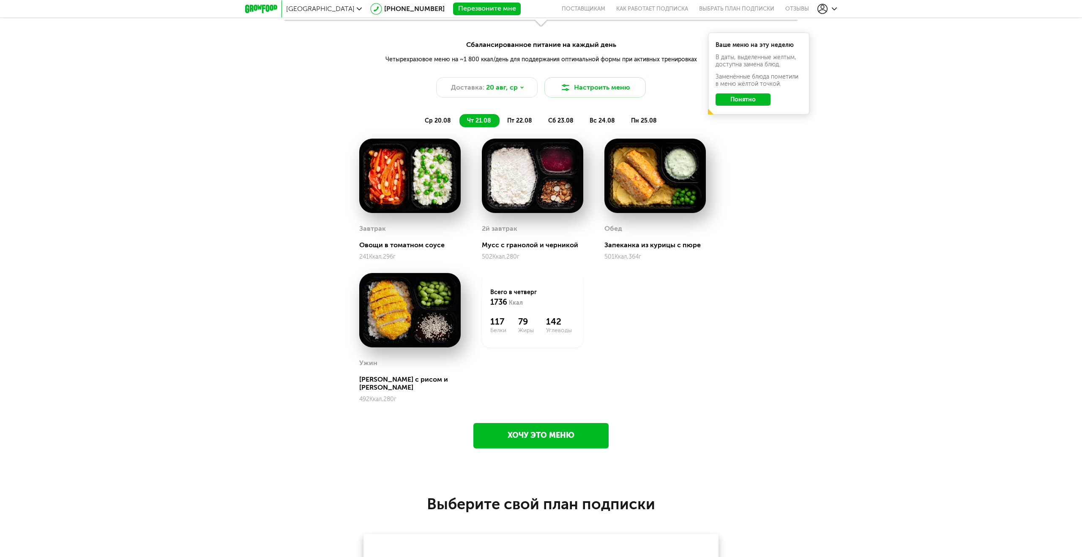
click at [435, 124] on li "ср 20.08" at bounding box center [438, 120] width 42 height 13
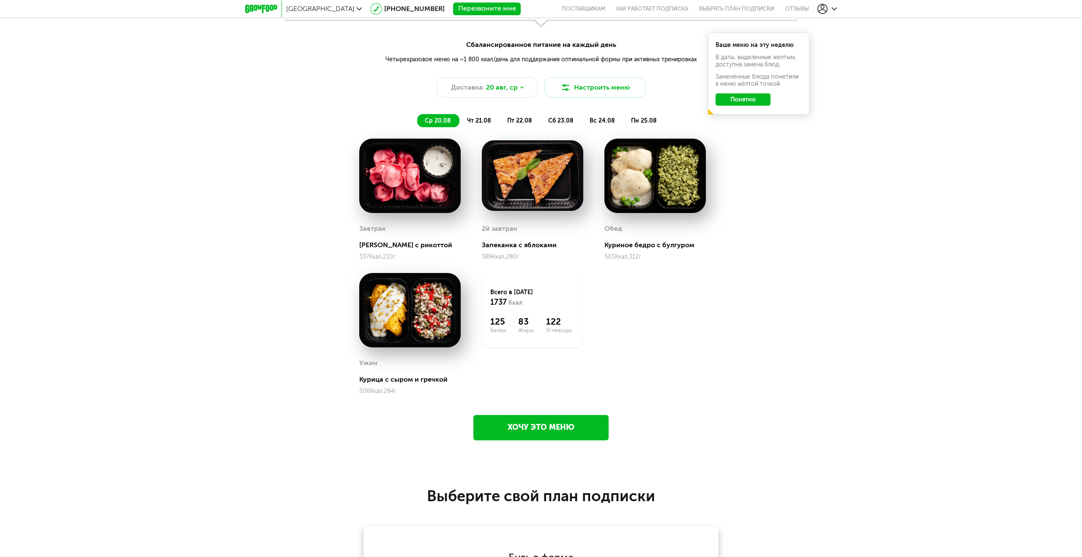
click at [492, 122] on li "чт 21.08" at bounding box center [479, 120] width 40 height 13
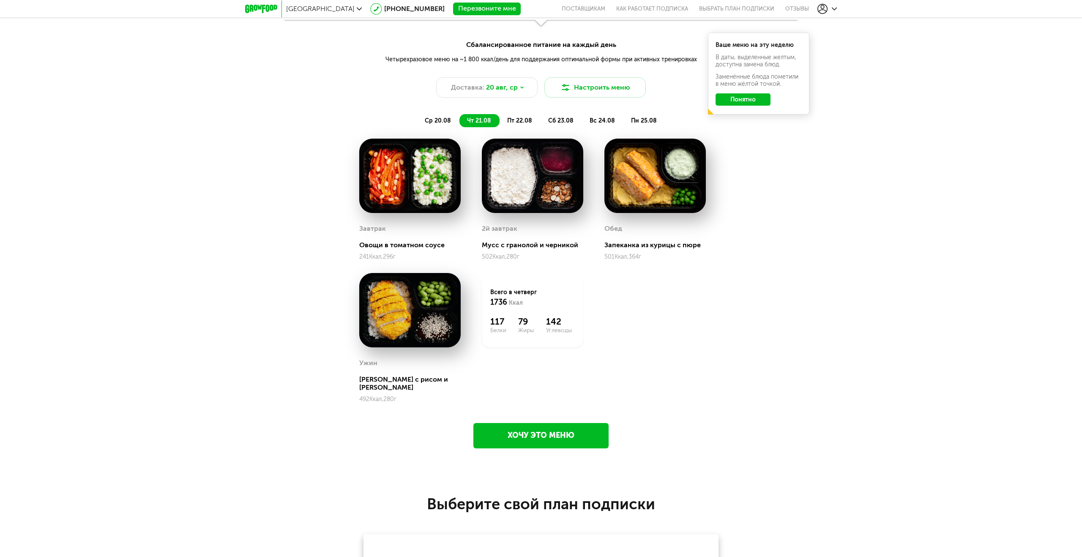
click at [448, 123] on span "ср 20.08" at bounding box center [438, 120] width 26 height 7
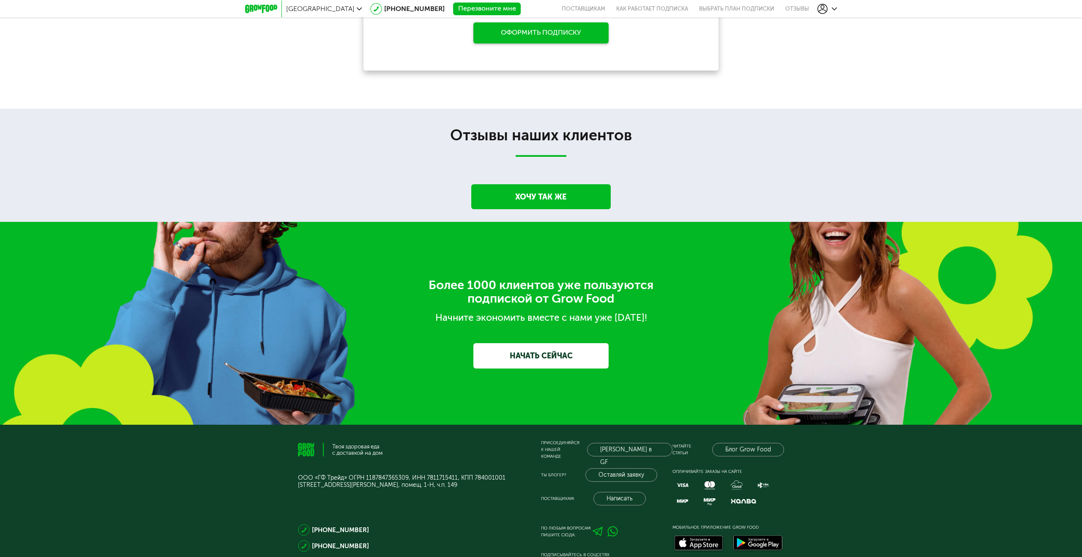
scroll to position [1709, 0]
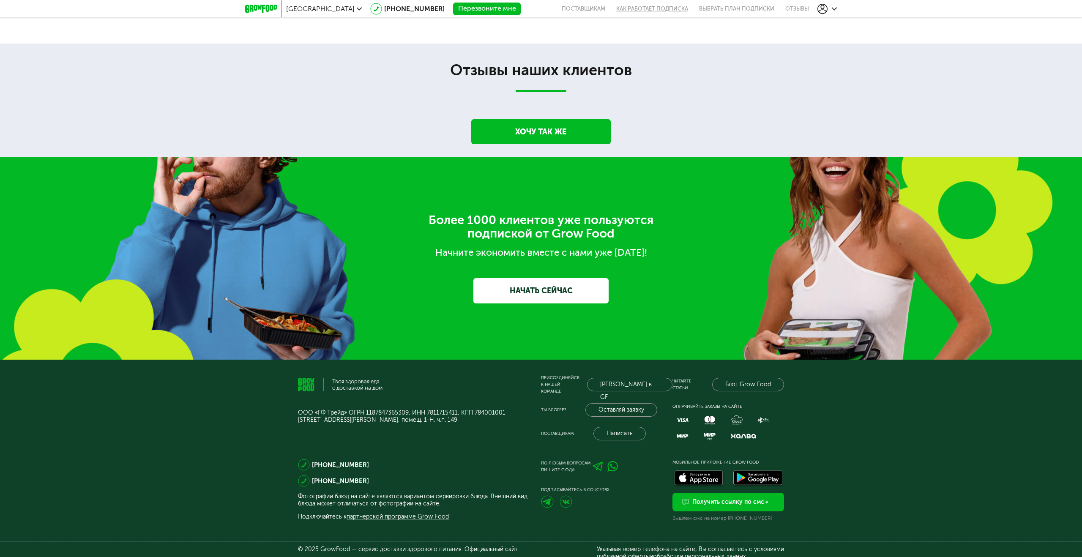
click at [663, 8] on link "Как работает подписка" at bounding box center [652, 8] width 83 height 17
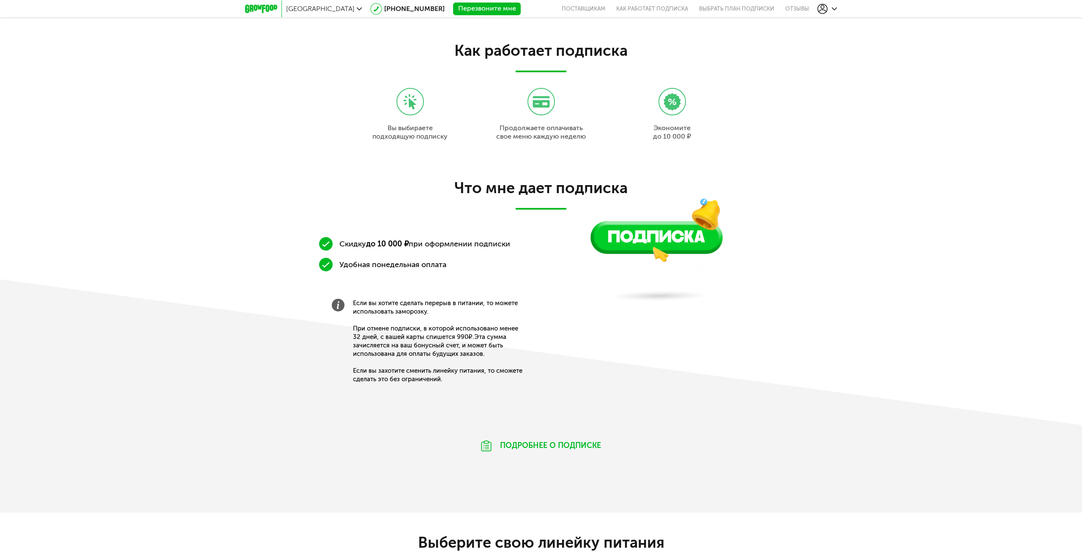
scroll to position [408, 0]
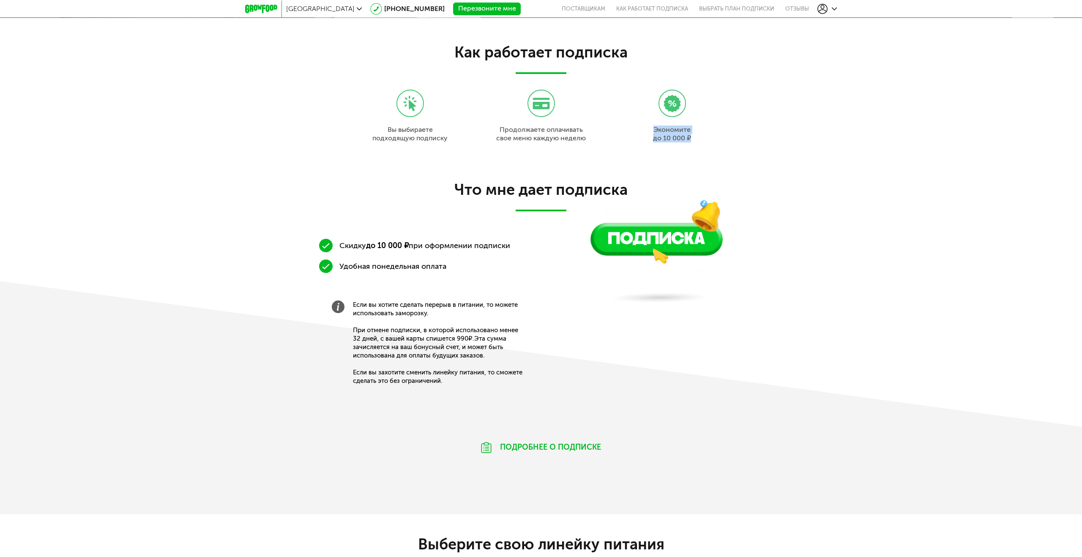
drag, startPoint x: 655, startPoint y: 127, endPoint x: 696, endPoint y: 136, distance: 42.8
click at [696, 136] on div "Экономите до 10 000 ₽" at bounding box center [672, 116] width 123 height 53
drag, startPoint x: 513, startPoint y: 191, endPoint x: 518, endPoint y: 191, distance: 4.3
click at [514, 191] on h2 "Что мне дает подписка" at bounding box center [541, 189] width 338 height 18
drag, startPoint x: 355, startPoint y: 240, endPoint x: 482, endPoint y: 258, distance: 128.0
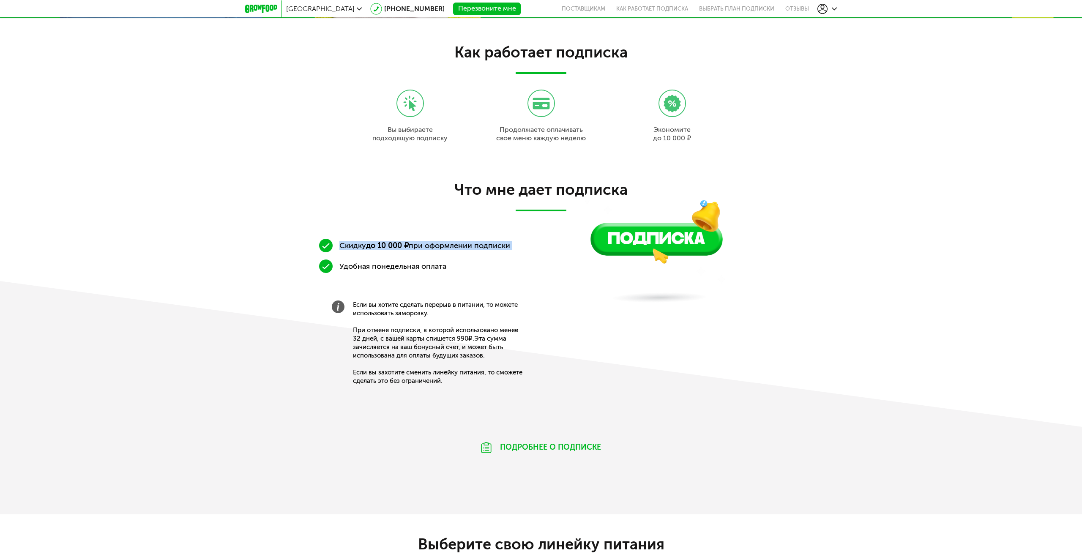
click at [482, 258] on ul "Скидку до 10 000 ₽ при оформлении подписки Удобная понедельная оплата" at bounding box center [429, 256] width 220 height 34
drag, startPoint x: 323, startPoint y: 269, endPoint x: 464, endPoint y: 287, distance: 142.8
click at [465, 279] on div "Скидку до 10 000 ₽ при оформлении подписки Удобная понедельная оплата Если вы х…" at bounding box center [429, 329] width 220 height 180
click at [387, 312] on span "Если вы хотите сделать перерыв в питании, то можете использовать заморозку. При…" at bounding box center [439, 342] width 173 height 85
drag, startPoint x: 355, startPoint y: 307, endPoint x: 442, endPoint y: 319, distance: 88.2
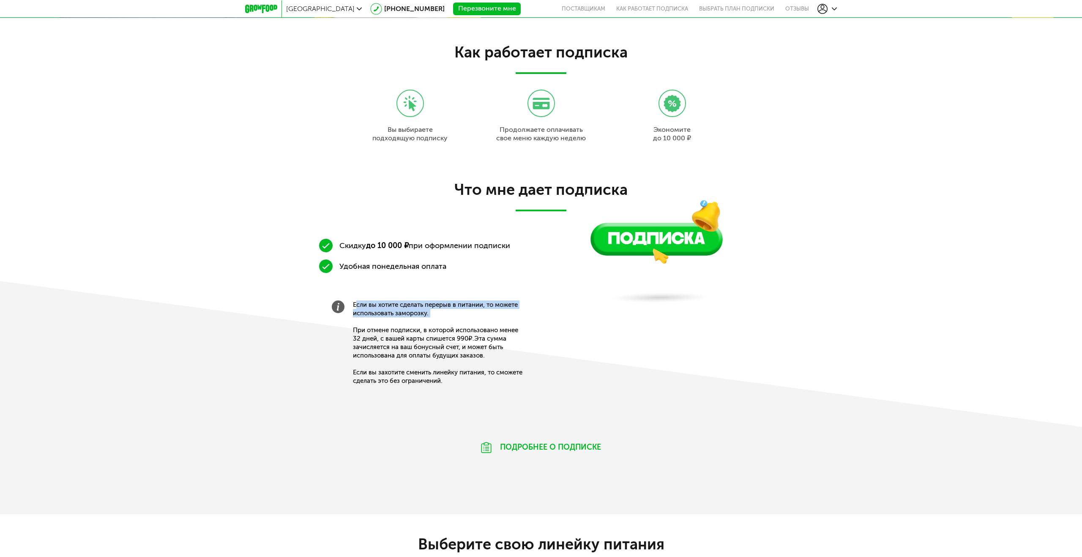
click at [442, 319] on span "Если вы хотите сделать перерыв в питании, то можете использовать заморозку. При…" at bounding box center [439, 342] width 173 height 85
click at [371, 336] on span "Если вы хотите сделать перерыв в питании, то можете использовать заморозку. При…" at bounding box center [439, 342] width 173 height 85
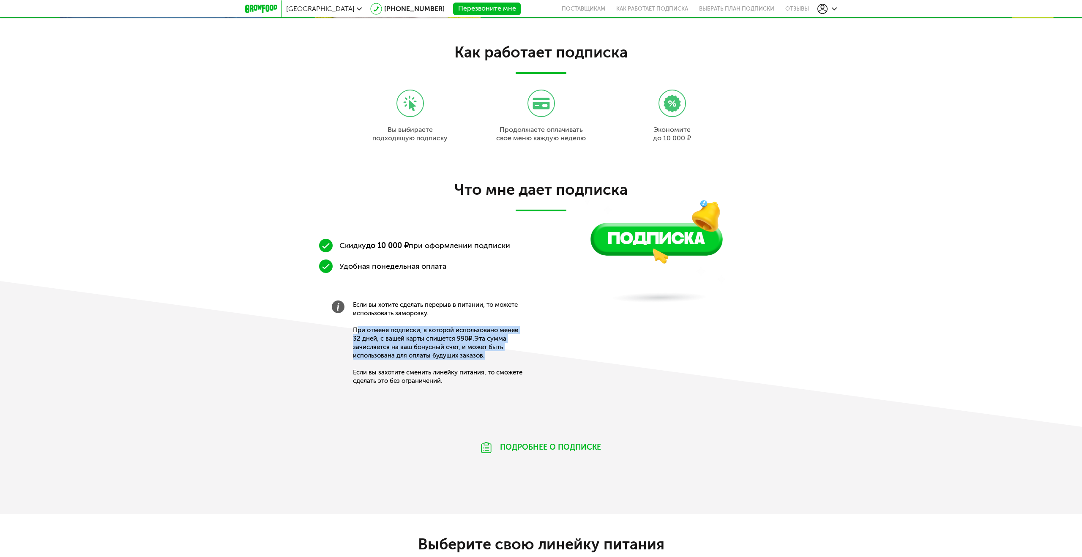
drag, startPoint x: 356, startPoint y: 332, endPoint x: 493, endPoint y: 357, distance: 138.8
click at [493, 357] on span "Если вы хотите сделать перерыв в питании, то можете использовать заморозку. При…" at bounding box center [439, 342] width 173 height 85
click at [489, 331] on span "Если вы хотите сделать перерыв в питании, то можете использовать заморозку. При…" at bounding box center [439, 342] width 173 height 85
drag, startPoint x: 499, startPoint y: 330, endPoint x: 497, endPoint y: 343, distance: 12.4
click at [499, 342] on span "Если вы хотите сделать перерыв в питании, то можете использовать заморозку. При…" at bounding box center [439, 342] width 173 height 85
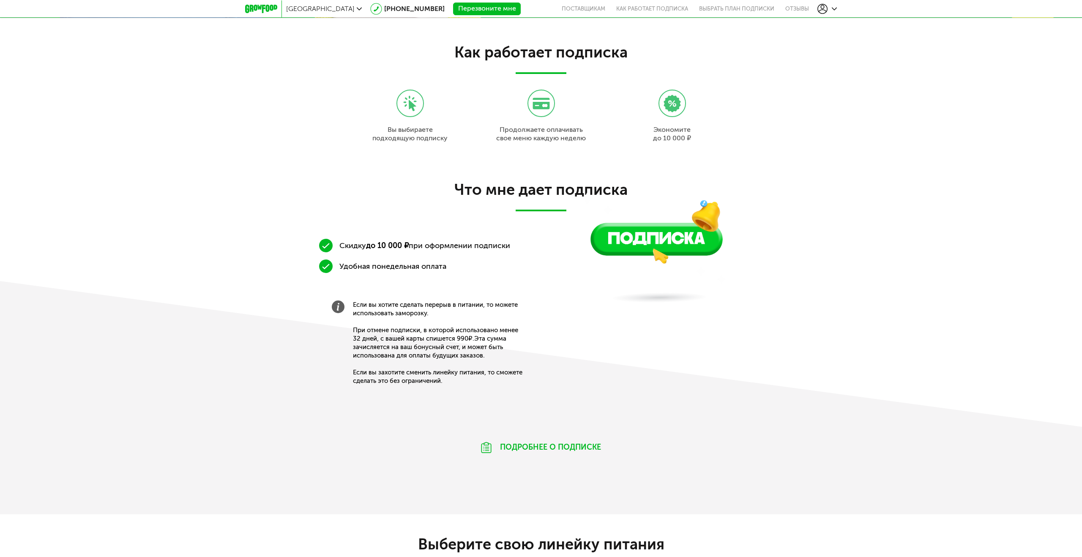
click at [471, 349] on span "Если вы хотите сделать перерыв в питании, то можете использовать заморозку. При…" at bounding box center [439, 342] width 173 height 85
drag, startPoint x: 483, startPoint y: 354, endPoint x: 464, endPoint y: 338, distance: 25.8
click at [464, 338] on span "Если вы хотите сделать перерыв в питании, то можете использовать заморозку. При…" at bounding box center [439, 342] width 173 height 85
click at [403, 344] on span "Если вы хотите сделать перерыв в питании, то можете использовать заморозку. При…" at bounding box center [439, 342] width 173 height 85
drag, startPoint x: 397, startPoint y: 346, endPoint x: 496, endPoint y: 359, distance: 99.8
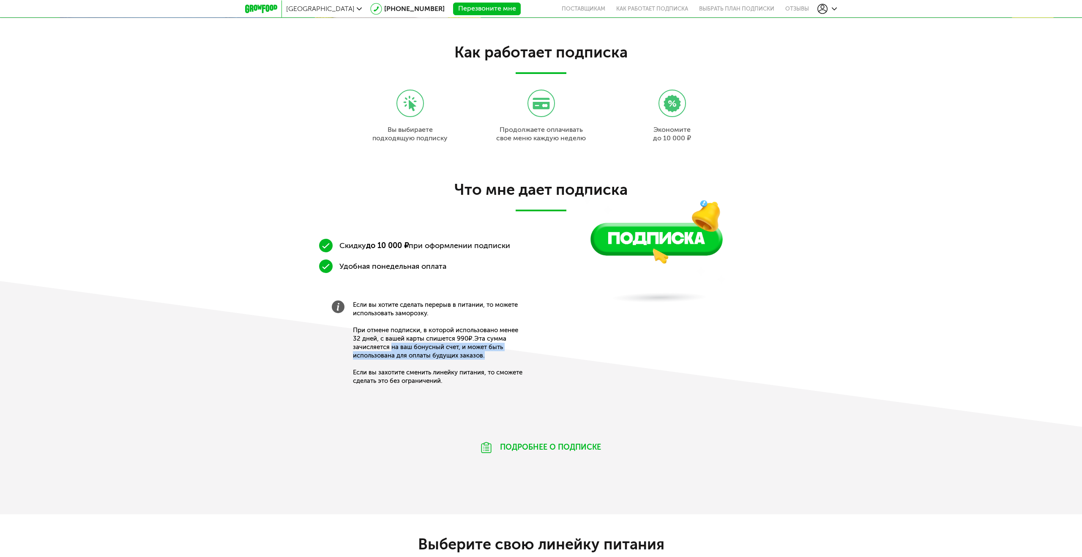
click at [496, 359] on span "Если вы хотите сделать перерыв в питании, то можете использовать заморозку. При…" at bounding box center [439, 342] width 173 height 85
click at [374, 368] on span "Если вы хотите сделать перерыв в питании, то можете использовать заморозку. При…" at bounding box center [439, 342] width 173 height 85
drag, startPoint x: 374, startPoint y: 370, endPoint x: 492, endPoint y: 379, distance: 119.1
click at [478, 379] on span "Если вы хотите сделать перерыв в питании, то можете использовать заморозку. При…" at bounding box center [439, 342] width 173 height 85
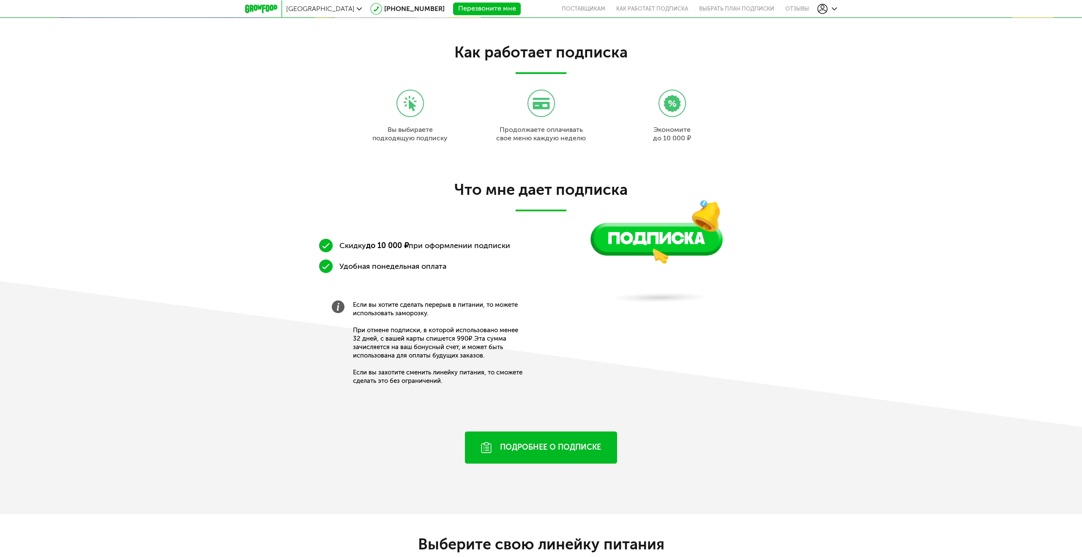
click at [527, 442] on div "Подробнее о подписке" at bounding box center [541, 447] width 152 height 32
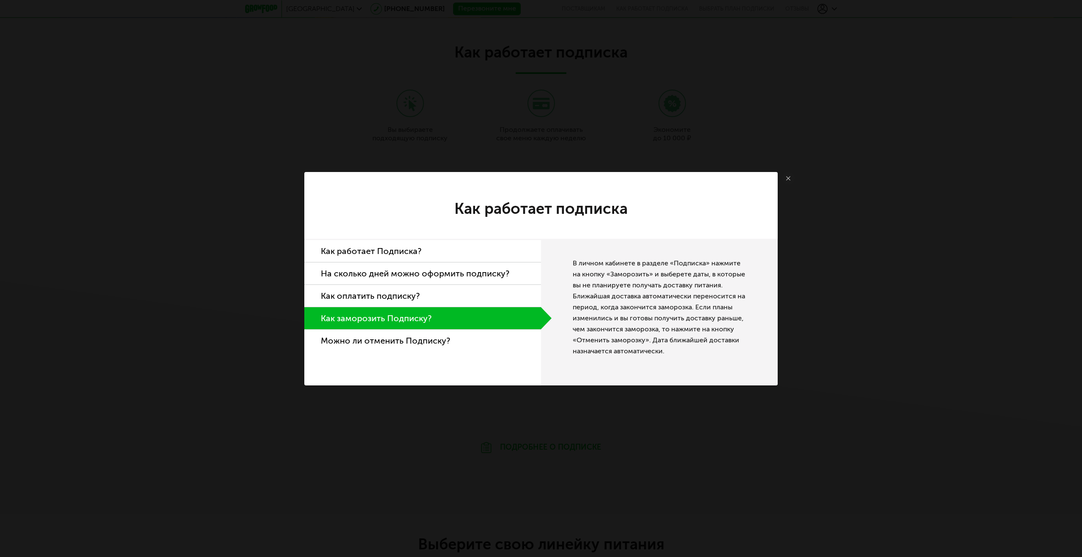
click at [487, 243] on li "Как работает Подписка?" at bounding box center [422, 251] width 237 height 22
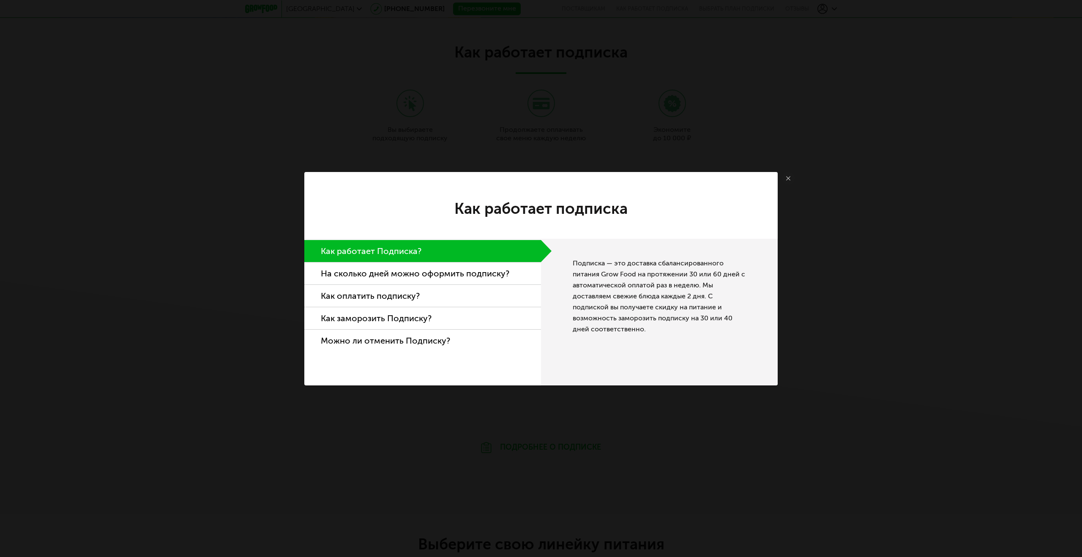
click at [439, 273] on li "На сколько дней можно оформить подписку?" at bounding box center [422, 273] width 237 height 22
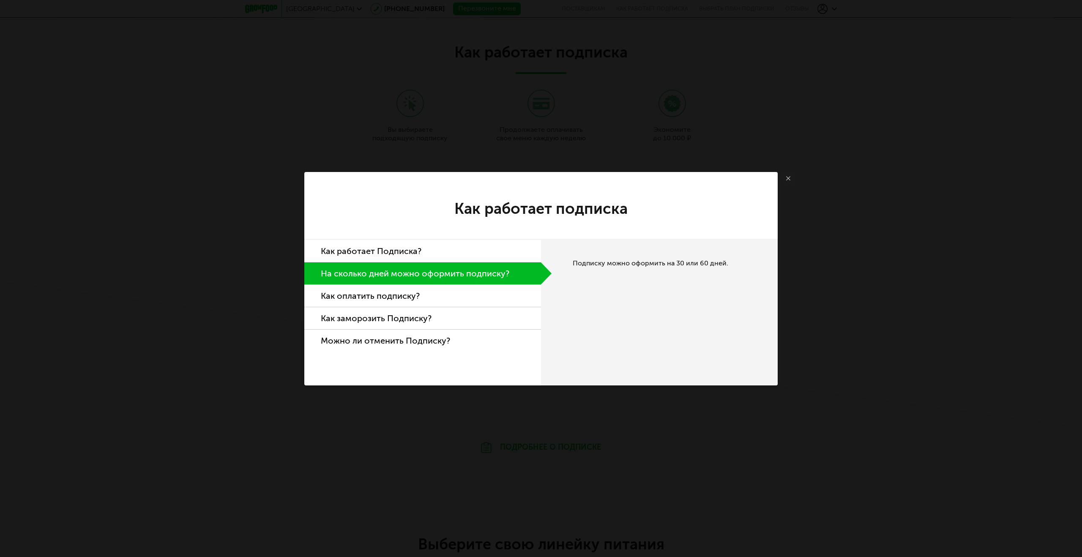
click at [418, 296] on li "Как оплатить подписку?" at bounding box center [422, 296] width 237 height 22
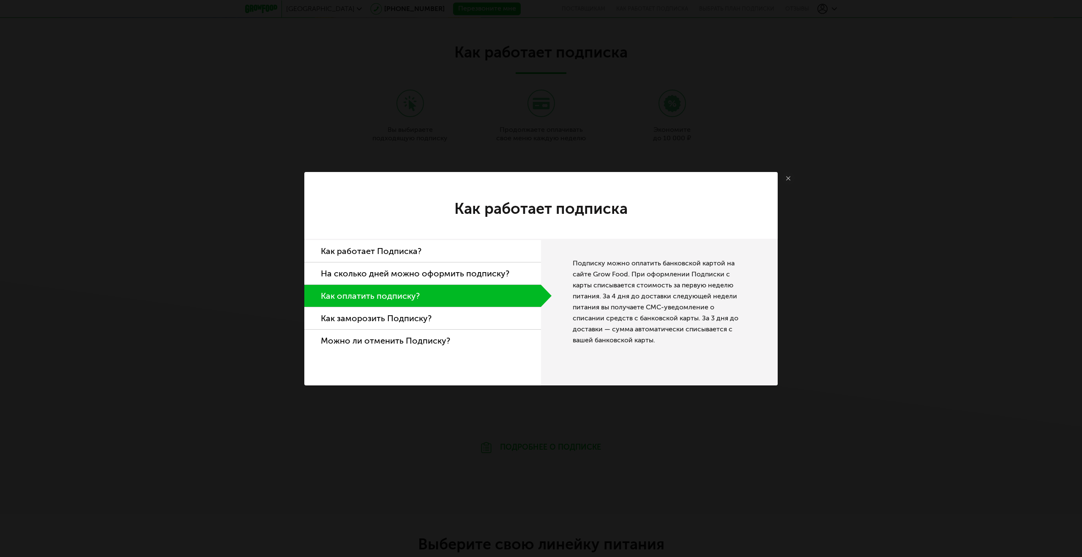
click at [423, 345] on li "Можно ли отменить Подписку?" at bounding box center [422, 341] width 237 height 22
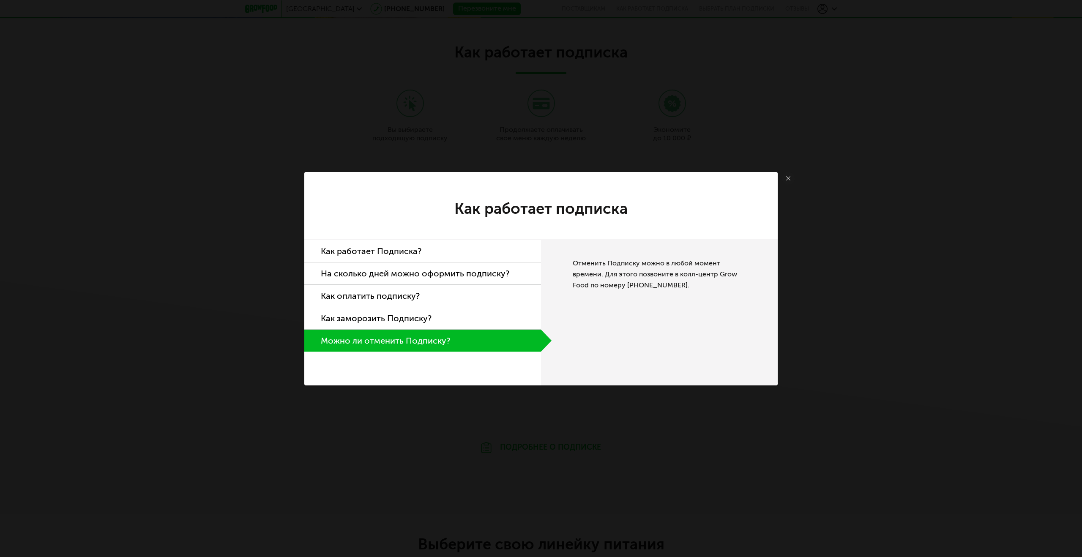
click at [784, 177] on link at bounding box center [788, 178] width 13 height 13
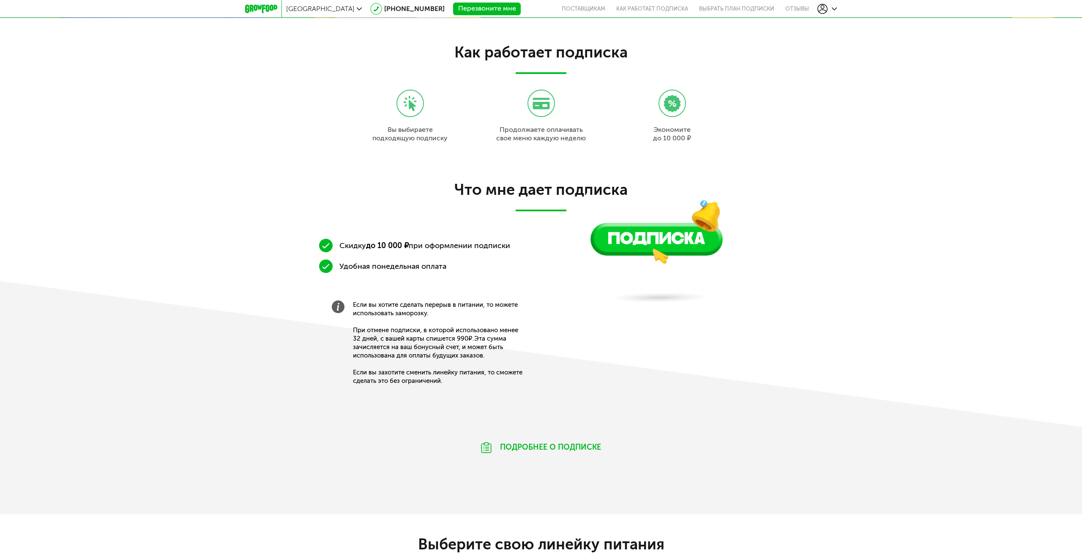
scroll to position [800, 0]
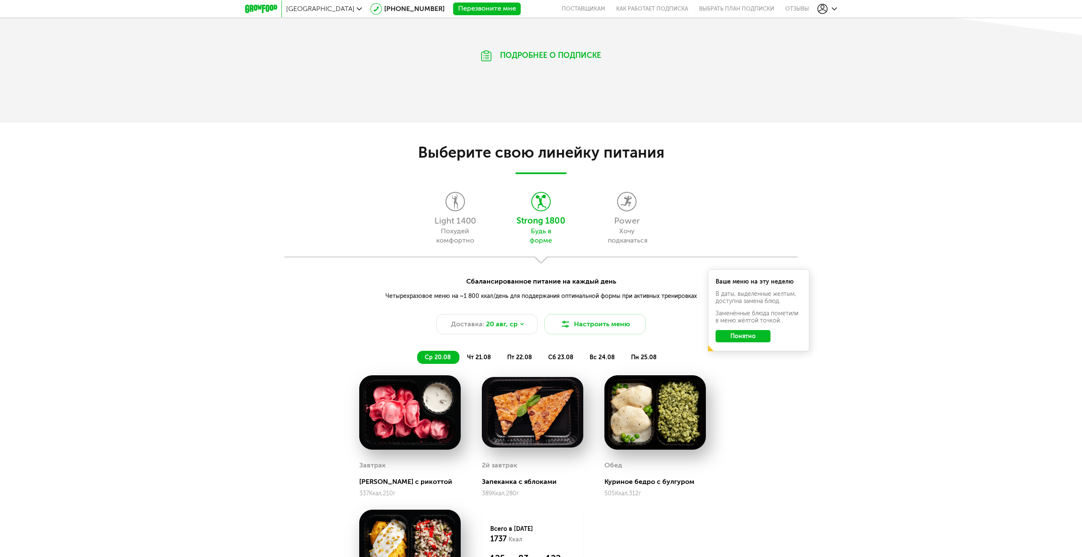
click at [753, 336] on button "Понятно" at bounding box center [742, 336] width 55 height 12
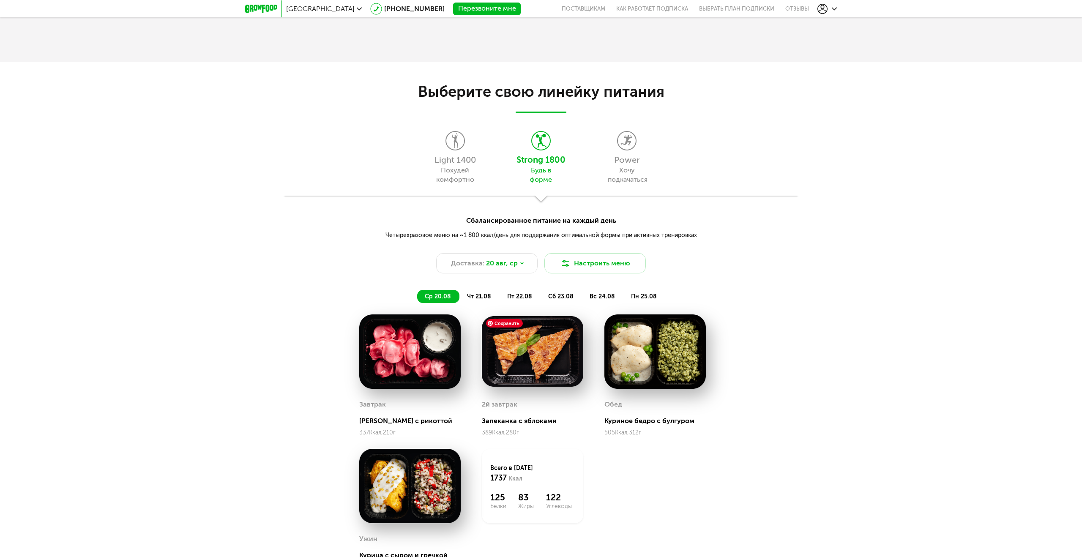
scroll to position [959, 0]
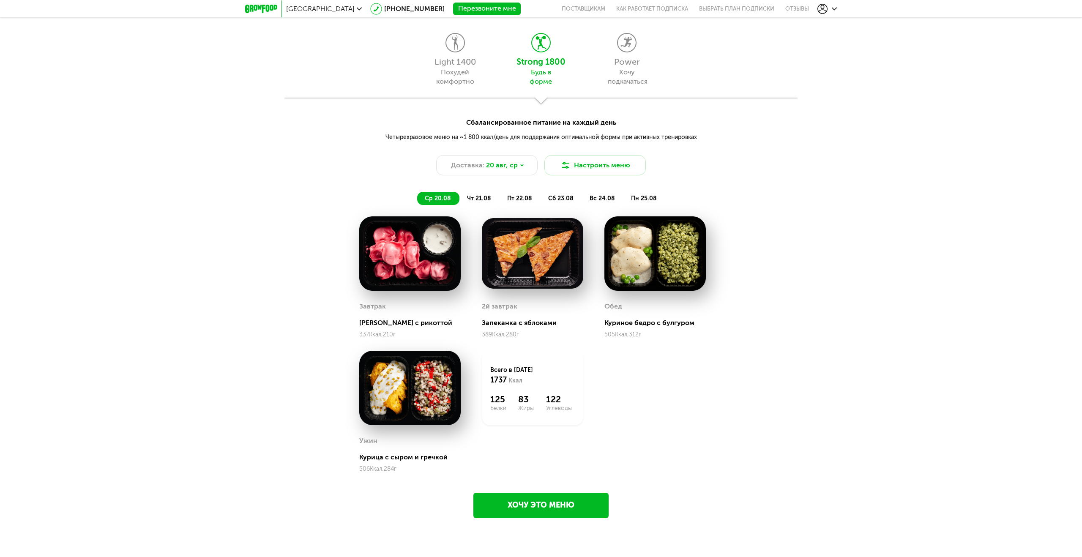
click at [478, 203] on li "чт 21.08" at bounding box center [479, 198] width 40 height 13
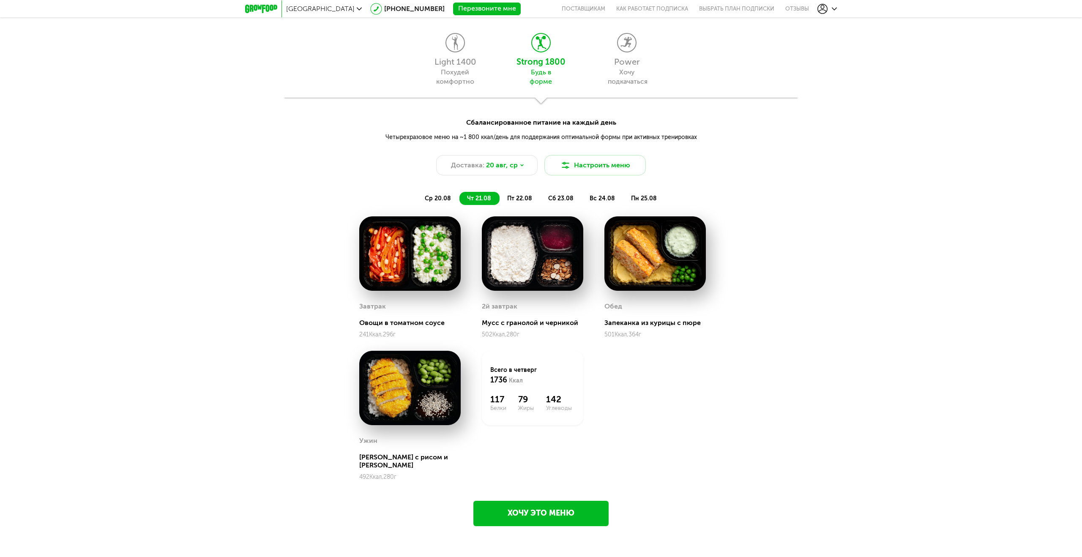
click at [529, 200] on span "пт 22.08" at bounding box center [519, 198] width 25 height 7
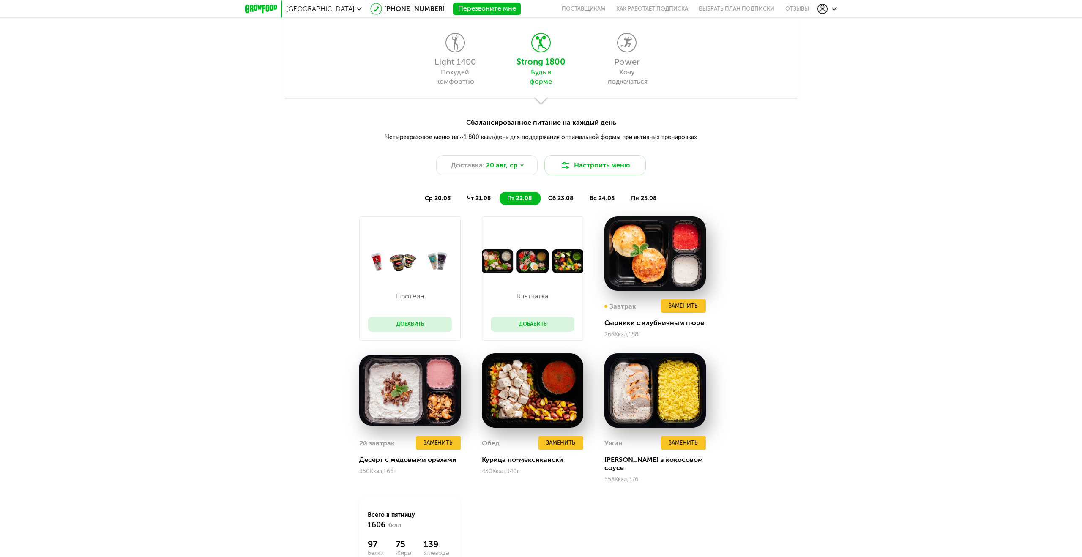
click at [565, 201] on span "сб 23.08" at bounding box center [560, 198] width 25 height 7
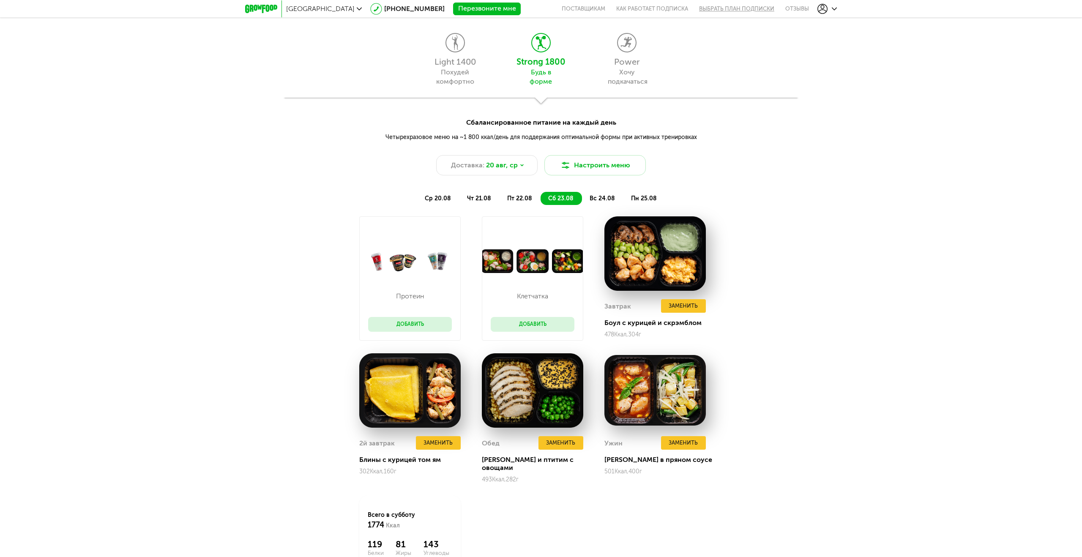
click at [732, 15] on link "Выбрать план подписки" at bounding box center [736, 8] width 86 height 17
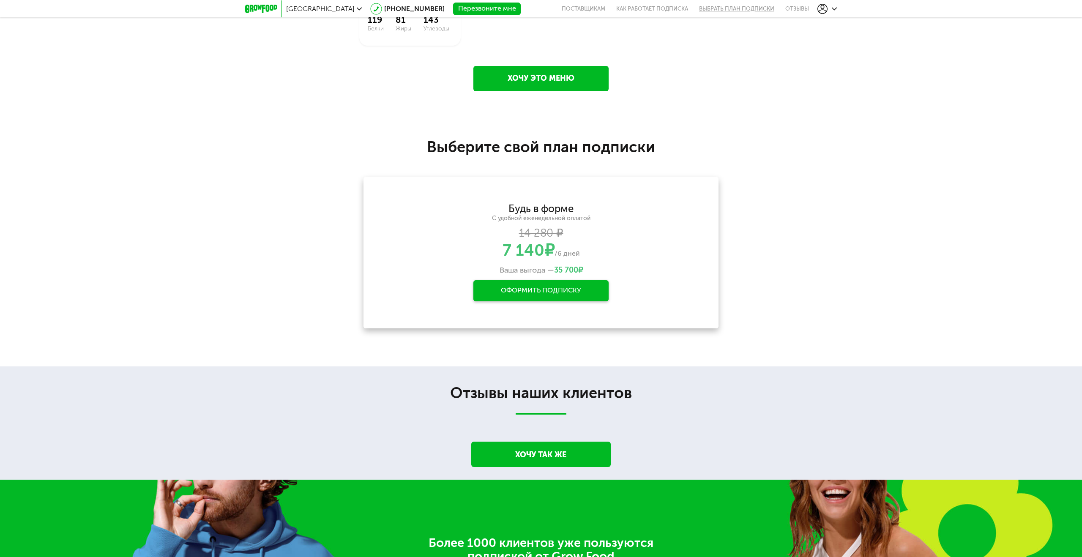
scroll to position [1570, 0]
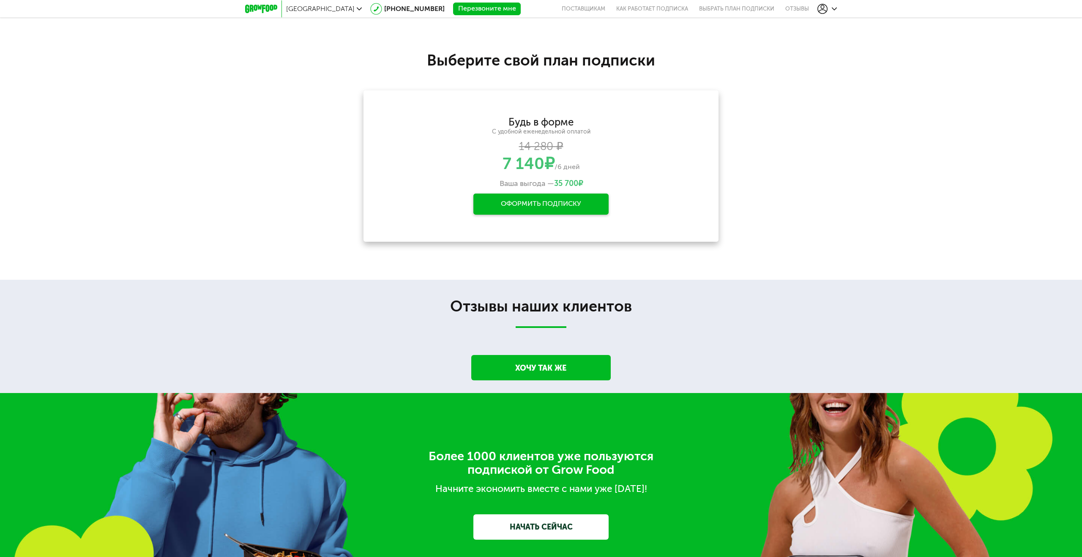
click at [603, 194] on div "Оформить подписку" at bounding box center [540, 204] width 135 height 21
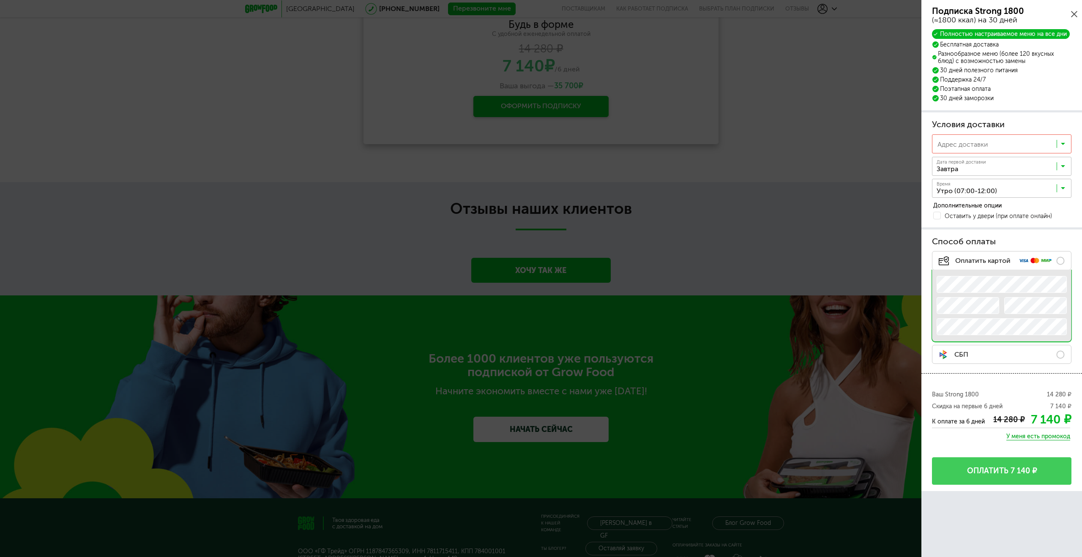
click at [1071, 11] on icon at bounding box center [1074, 14] width 6 height 6
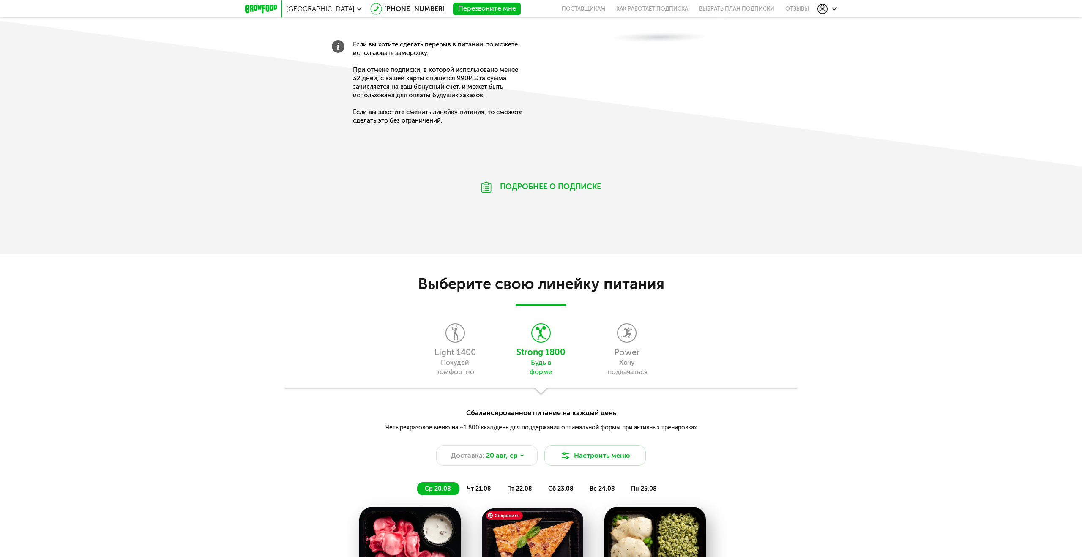
scroll to position [641, 0]
